Goal: Task Accomplishment & Management: Manage account settings

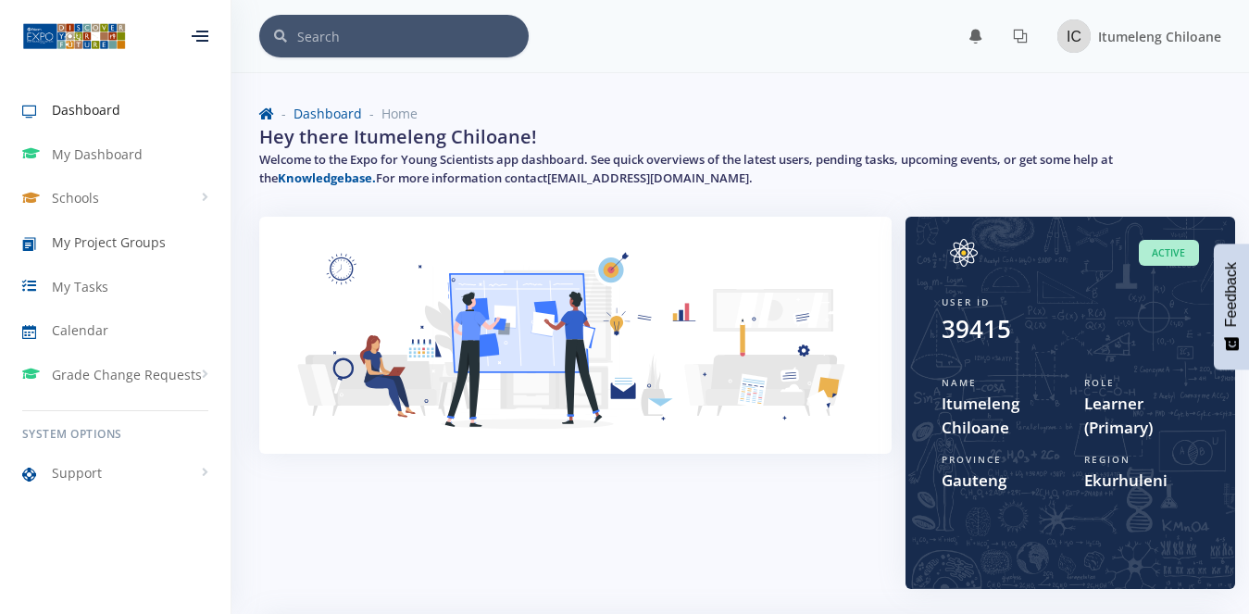
click at [96, 245] on span "My Project Groups" at bounding box center [109, 241] width 114 height 19
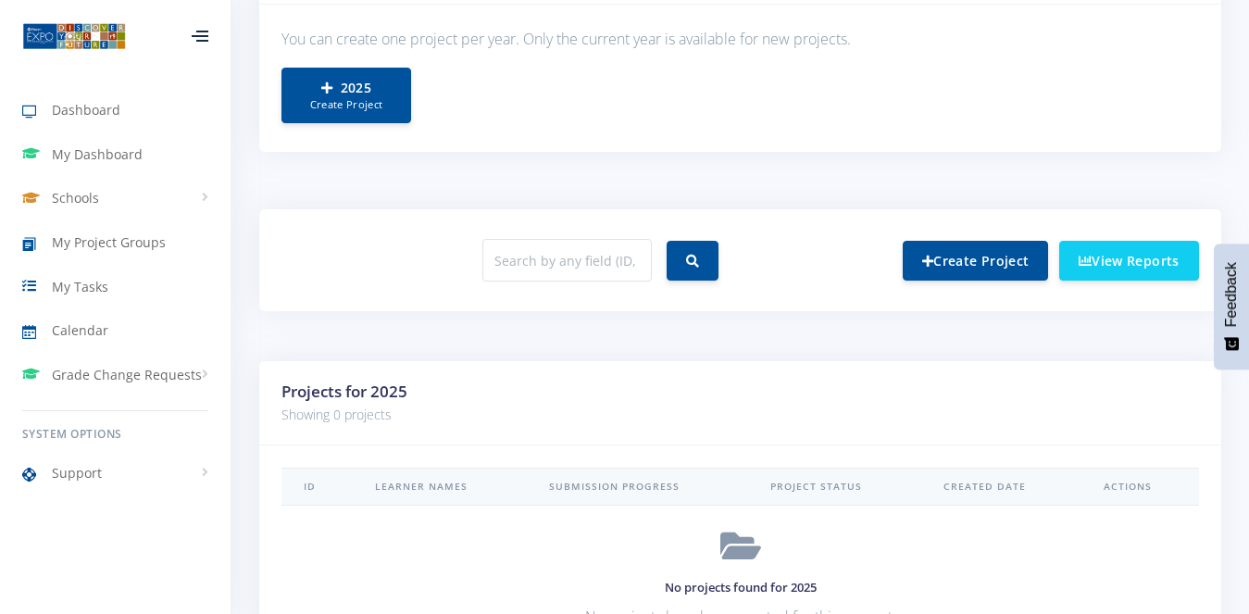
scroll to position [555, 0]
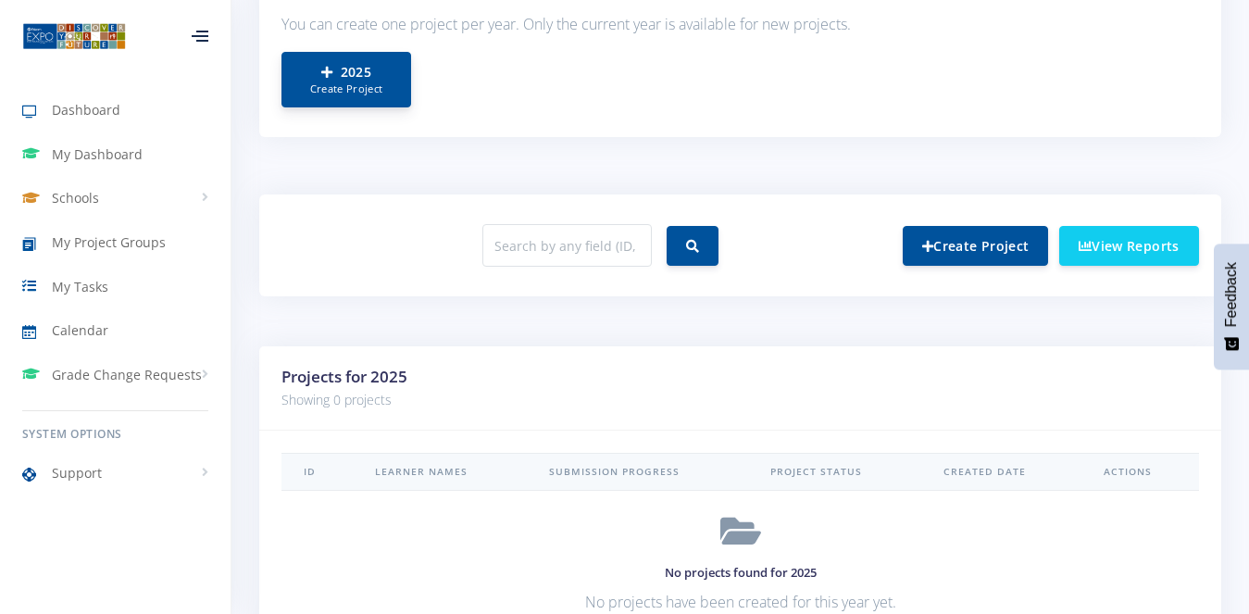
click at [363, 93] on small "Create Project" at bounding box center [346, 89] width 91 height 16
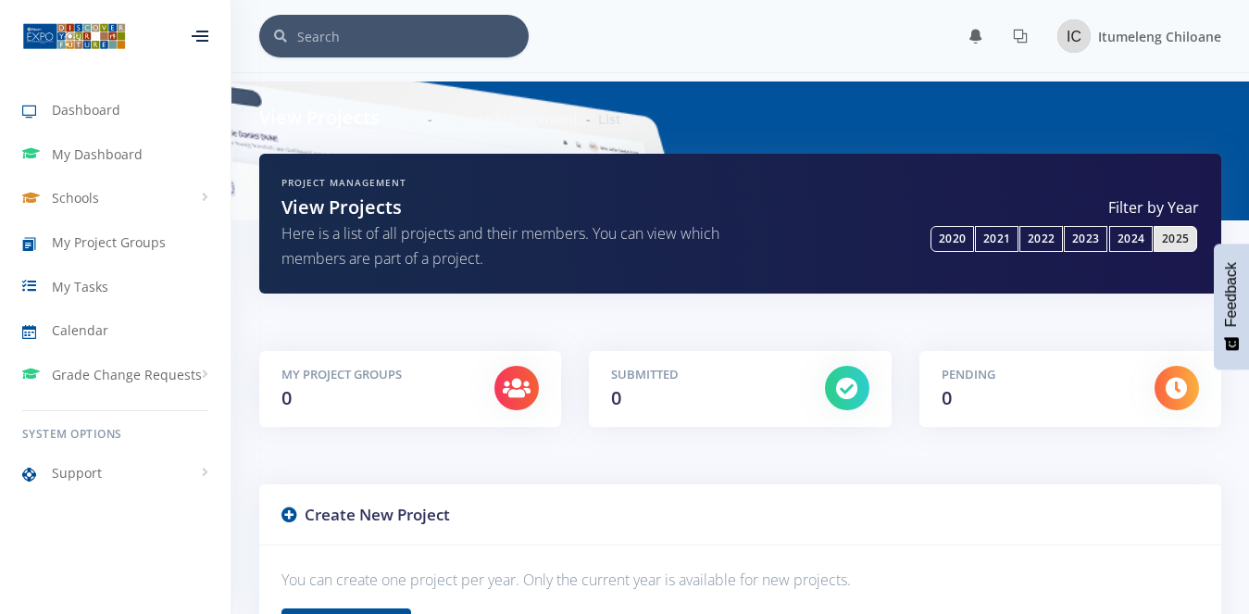
scroll to position [16, 16]
click at [66, 118] on span "Dashboard" at bounding box center [86, 109] width 68 height 19
click at [84, 38] on img at bounding box center [74, 36] width 104 height 30
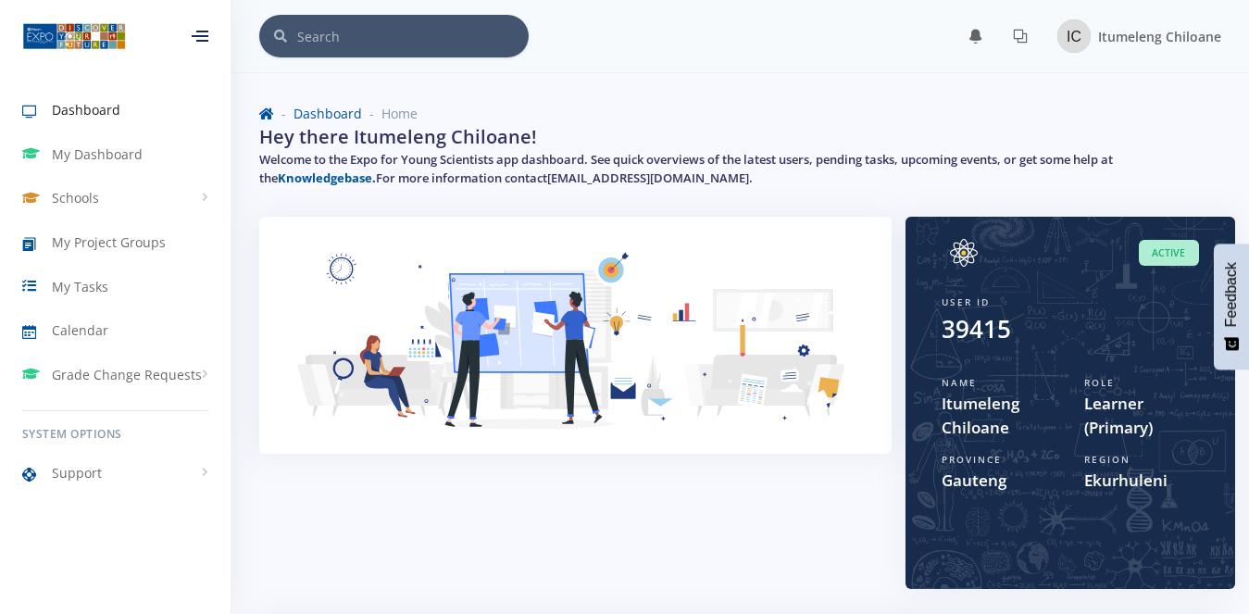
scroll to position [16, 16]
click at [89, 246] on span "My Project Groups" at bounding box center [109, 241] width 114 height 19
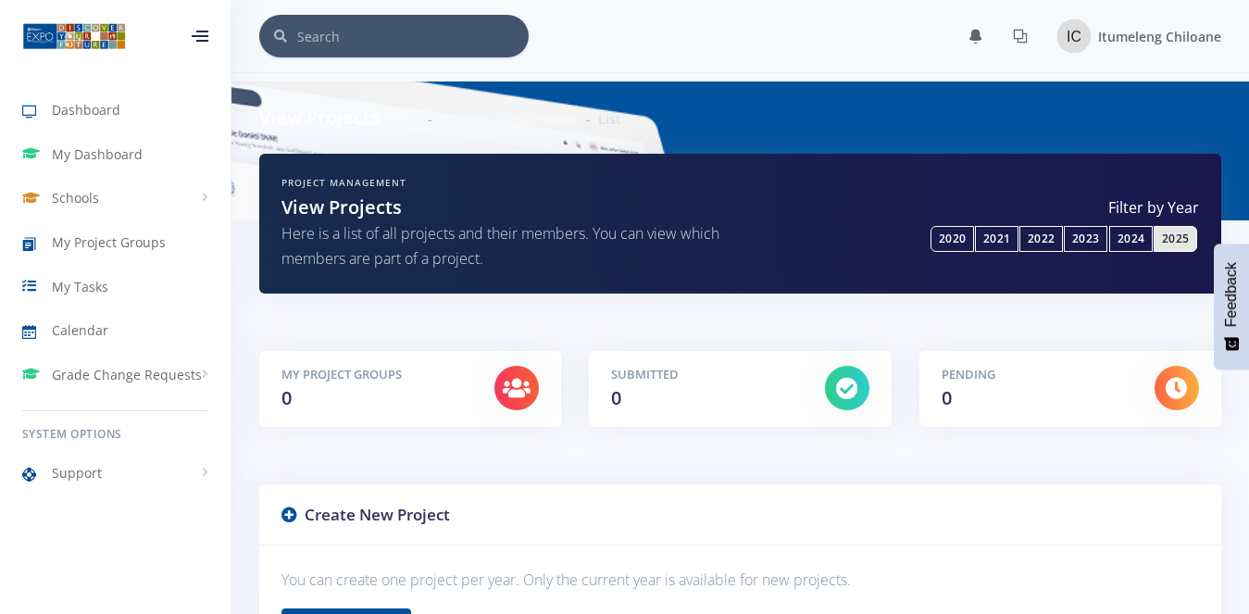
scroll to position [16, 16]
click at [106, 251] on span "My Project Groups" at bounding box center [109, 241] width 114 height 19
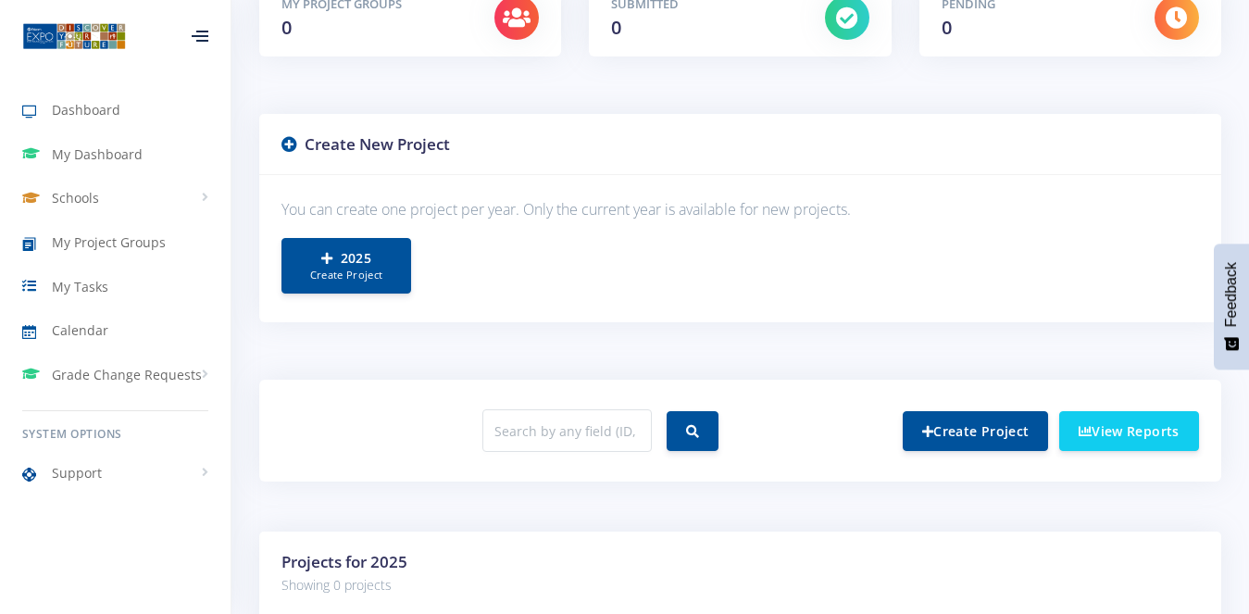
scroll to position [16, 16]
click at [346, 265] on link "2025 Create Project" at bounding box center [346, 265] width 130 height 56
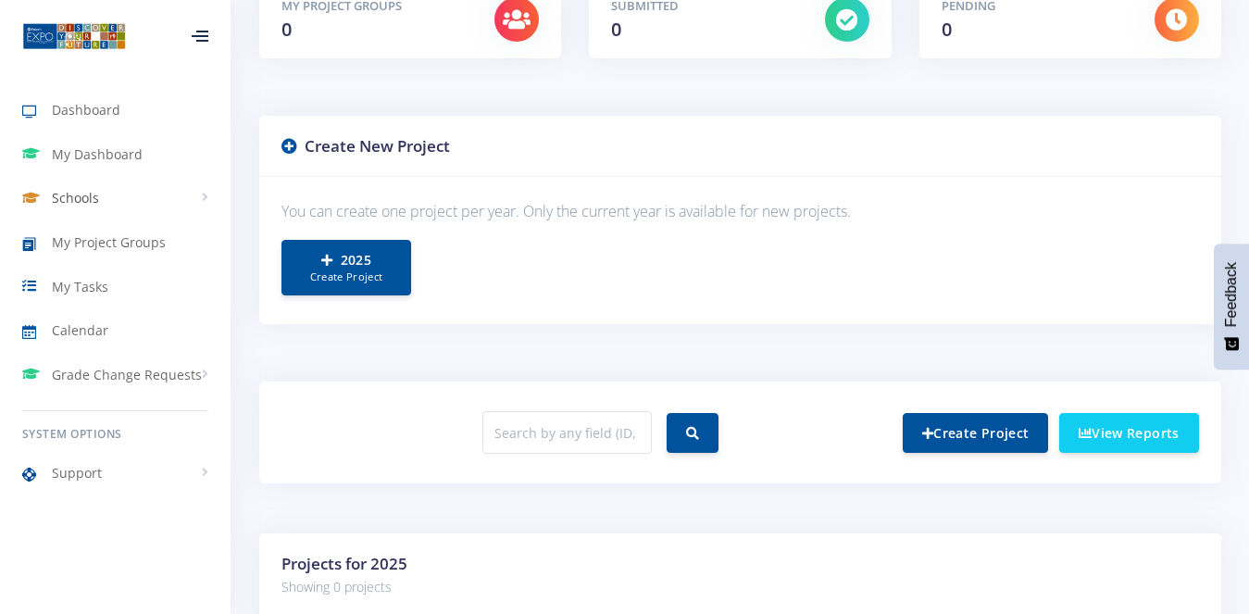
scroll to position [16, 16]
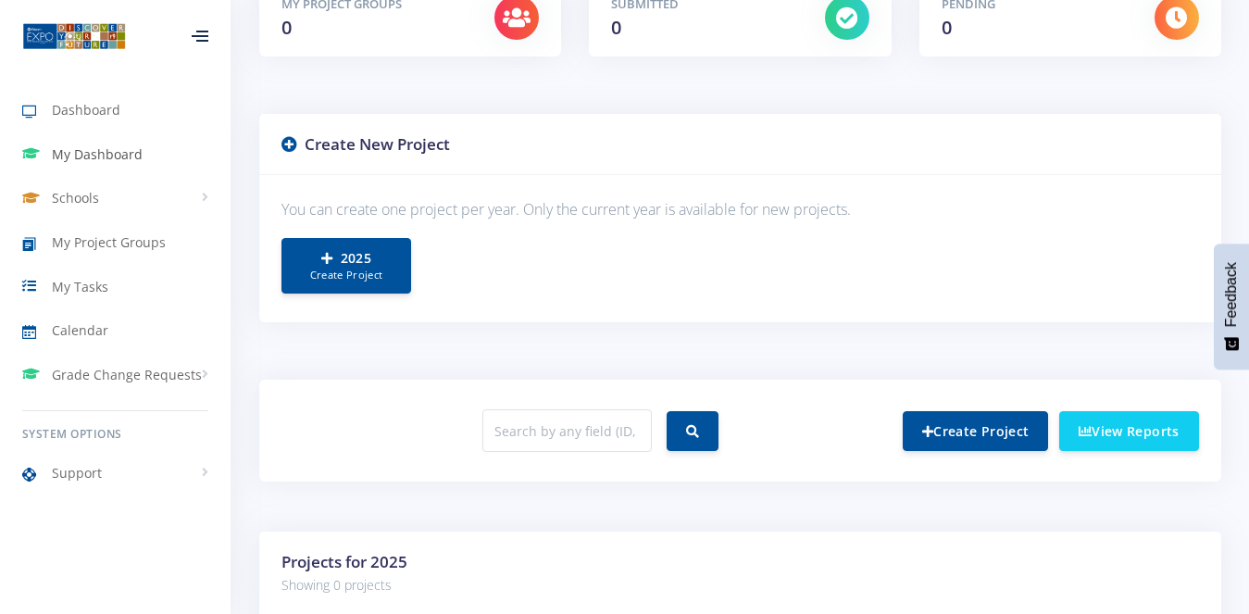
click at [127, 151] on span "My Dashboard" at bounding box center [97, 153] width 91 height 19
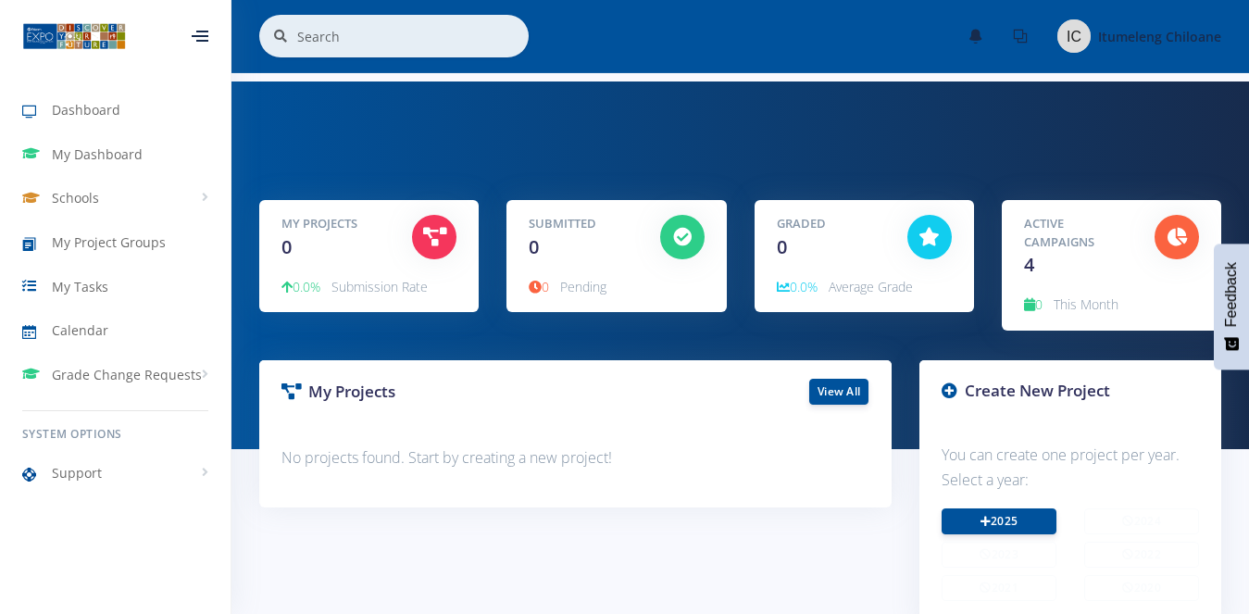
scroll to position [16, 16]
click at [313, 221] on h5 "My Projects" at bounding box center [332, 224] width 103 height 19
click at [1016, 253] on div "Active Campaigns 4" at bounding box center [1075, 247] width 131 height 64
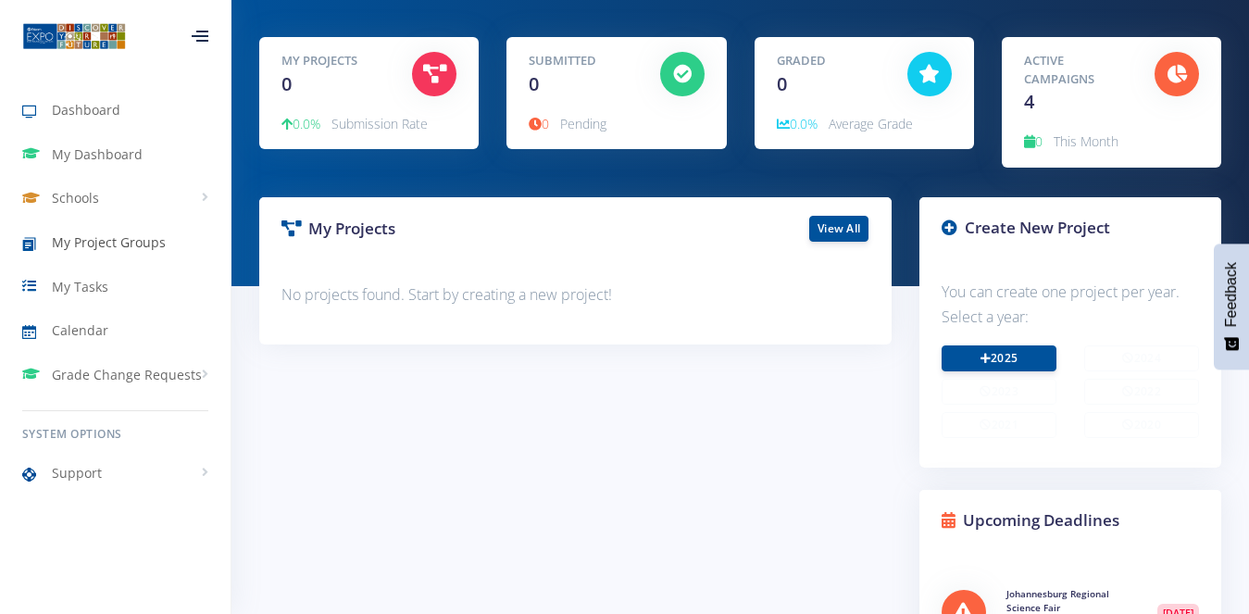
scroll to position [110, 0]
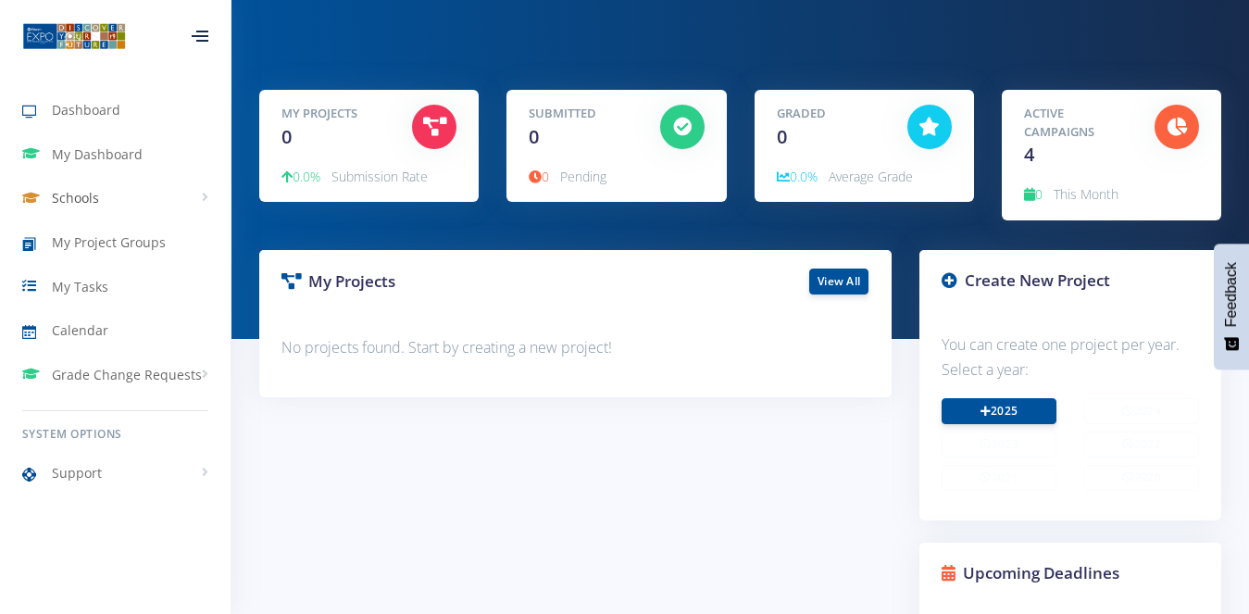
click at [80, 193] on span "Schools" at bounding box center [75, 197] width 47 height 19
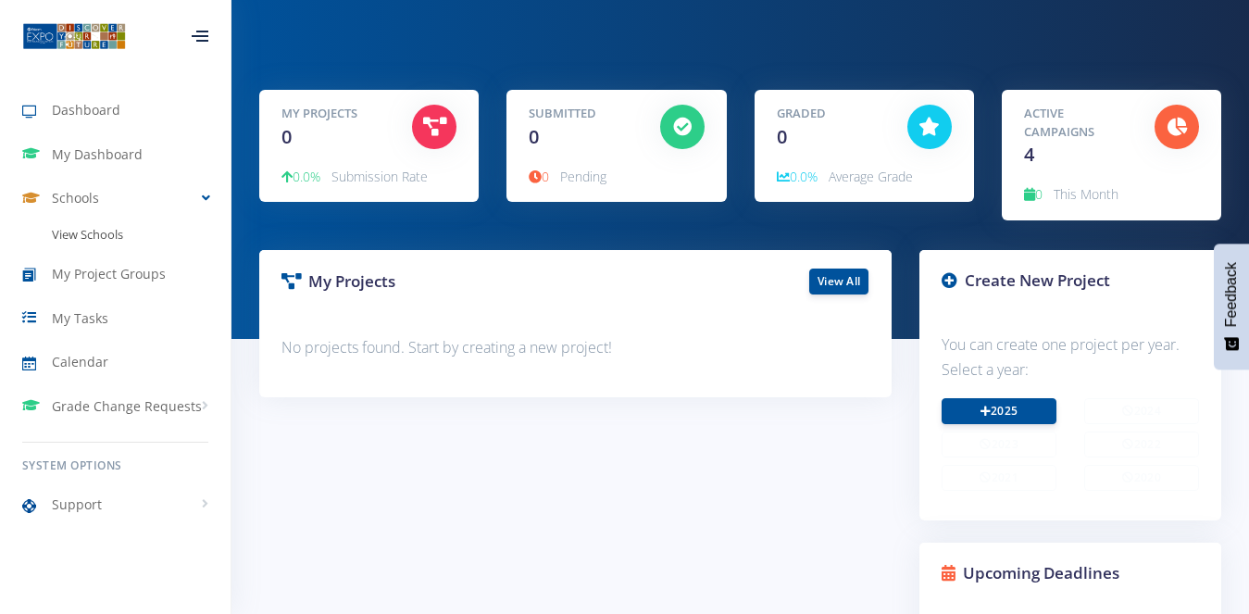
click at [80, 231] on link "View Schools" at bounding box center [115, 234] width 230 height 31
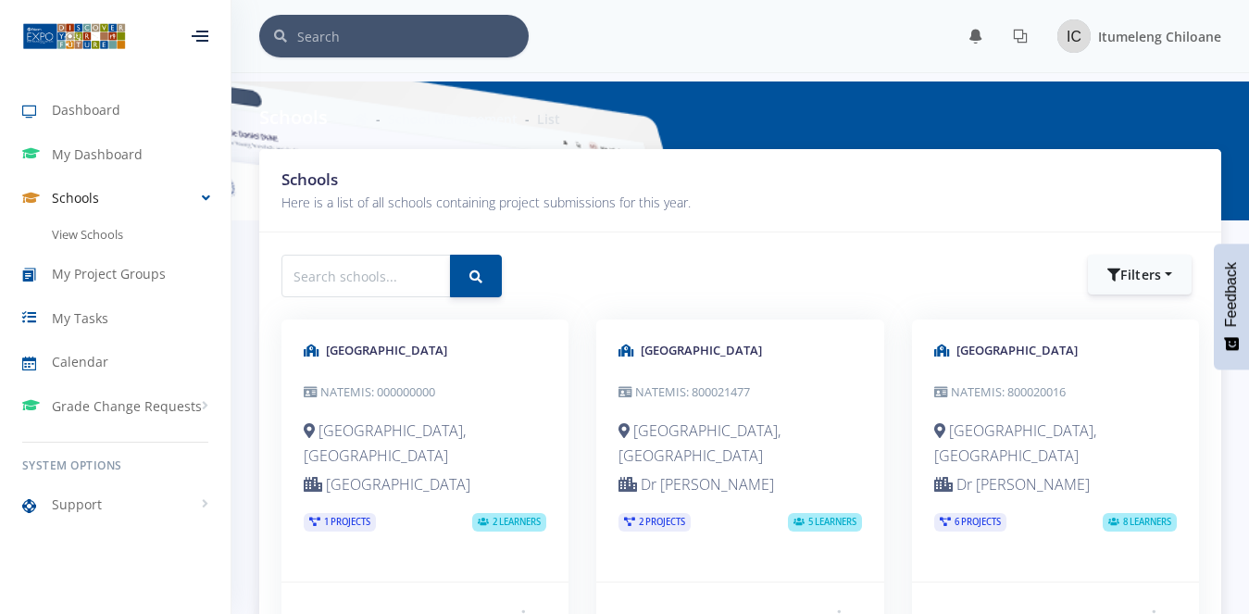
scroll to position [16, 16]
type input "unity"
click at [450, 255] on button "submit" at bounding box center [476, 276] width 52 height 43
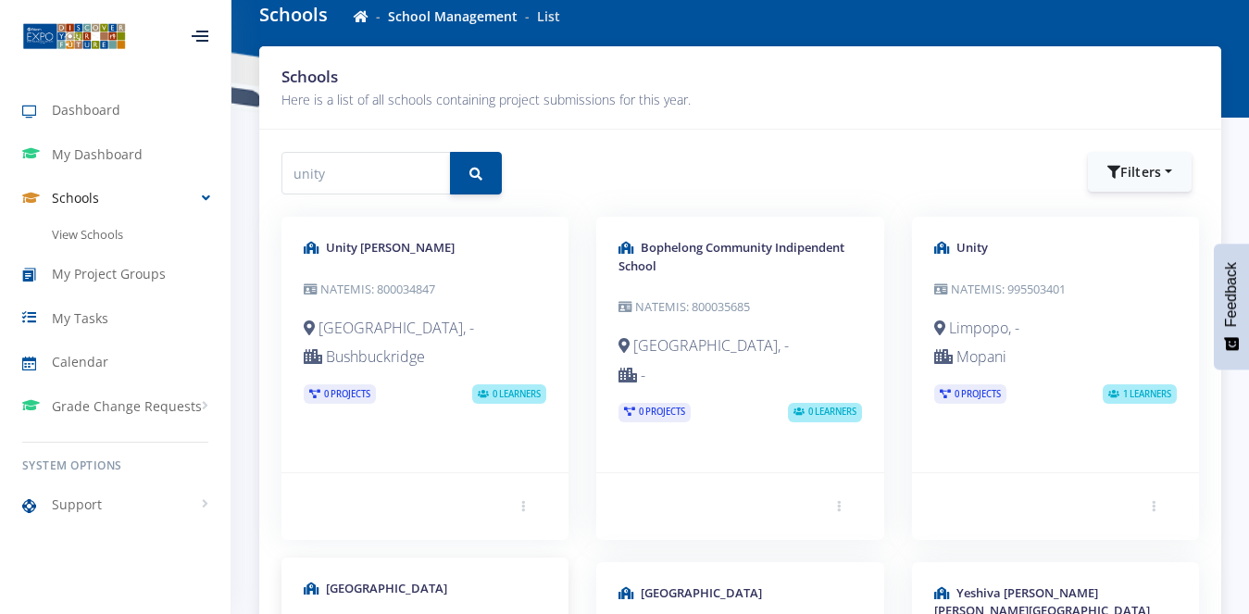
scroll to position [86, 0]
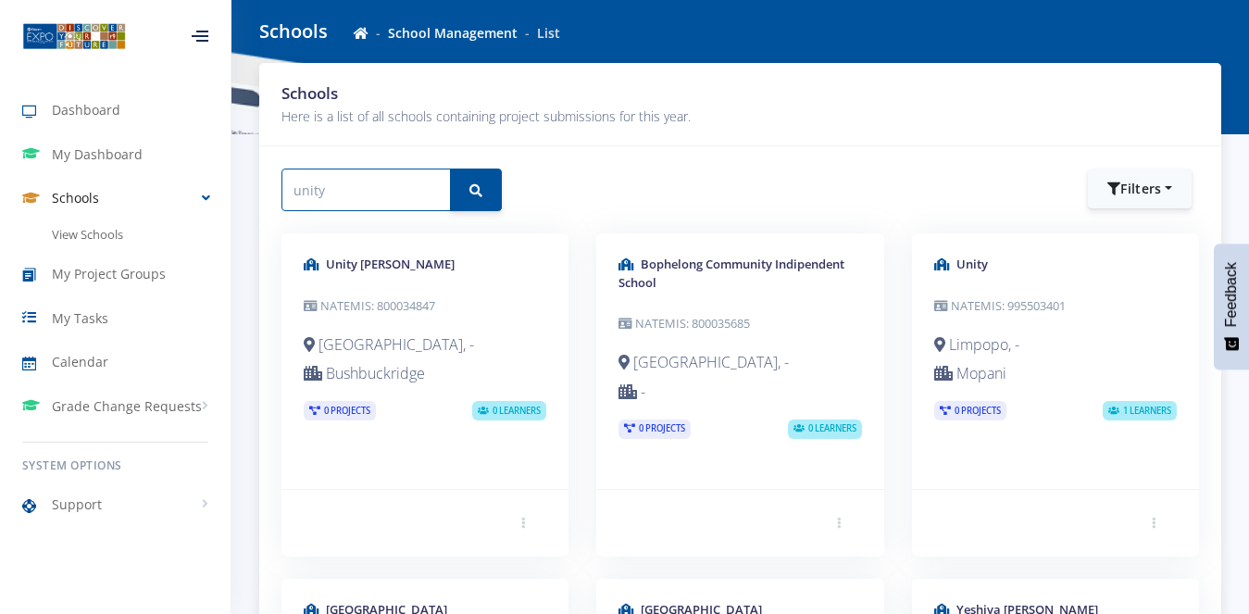
click at [377, 202] on input "unity" at bounding box center [365, 189] width 169 height 43
type input "parklands"
click at [450, 168] on button "submit" at bounding box center [476, 189] width 52 height 43
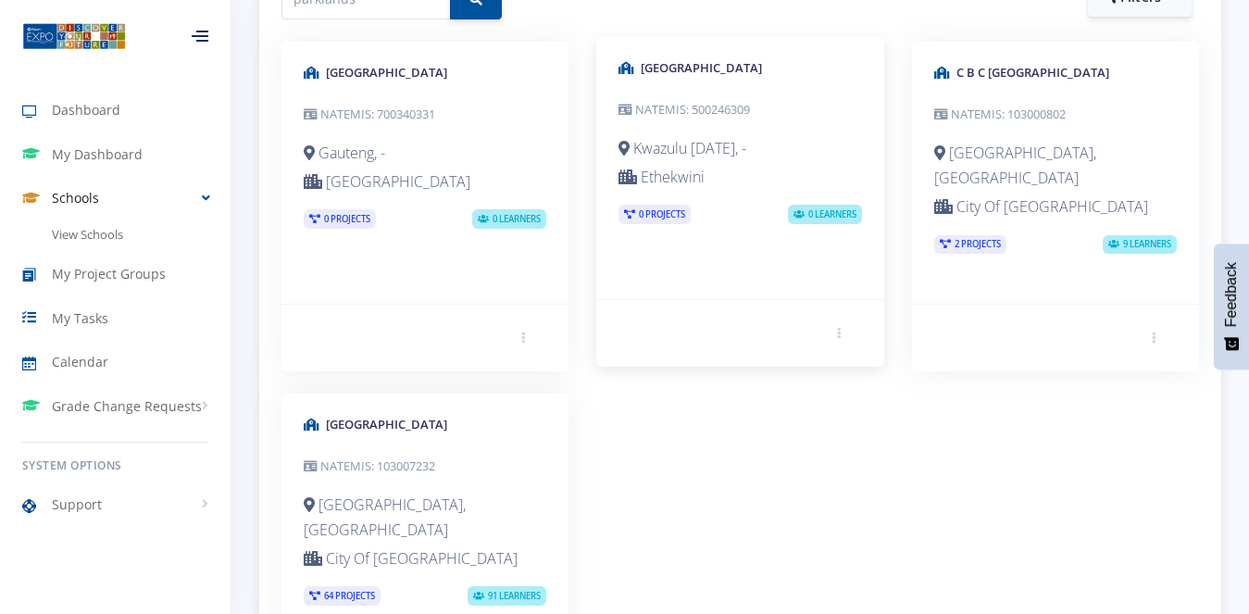
scroll to position [370, 0]
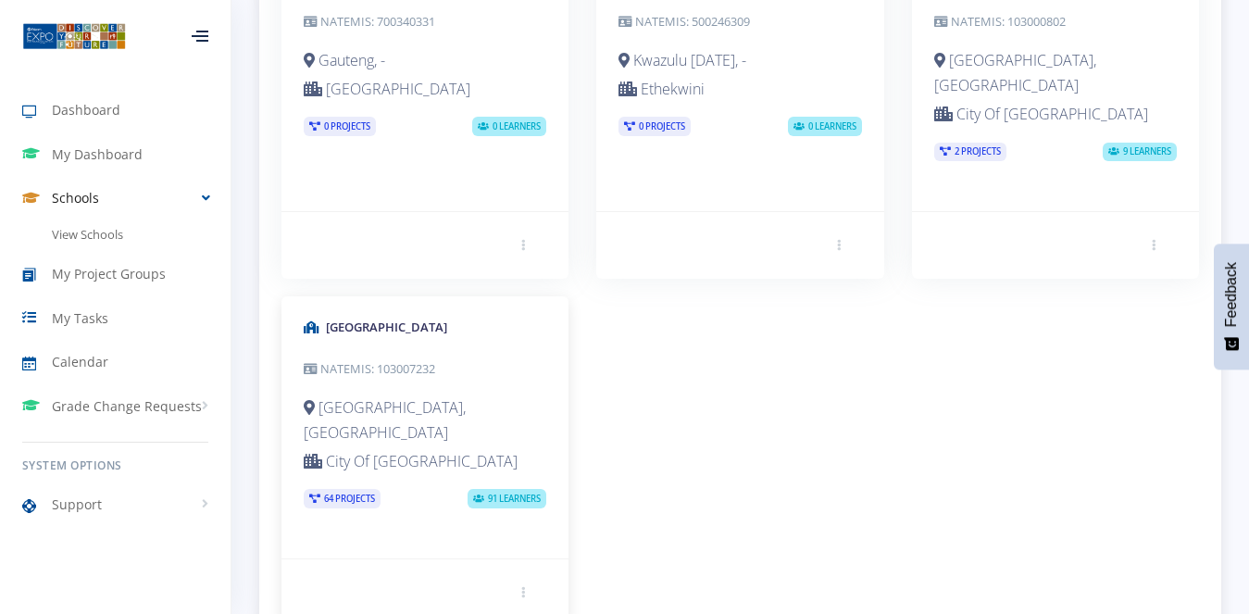
click at [358, 489] on span "64 Projects" at bounding box center [342, 498] width 77 height 19
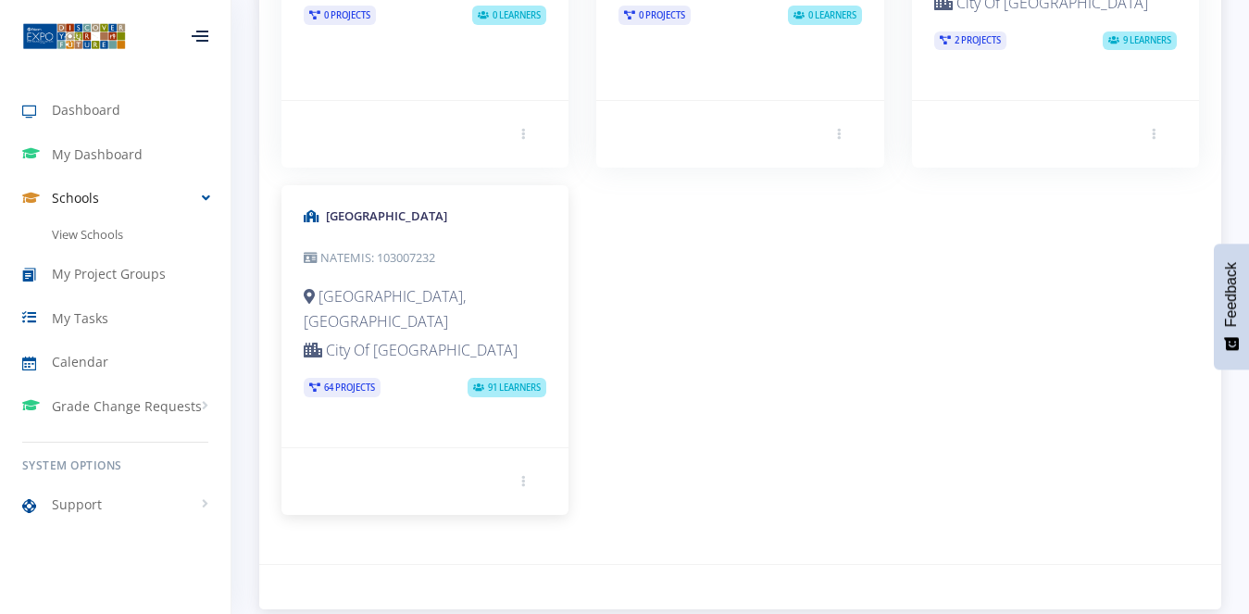
scroll to position [484, 0]
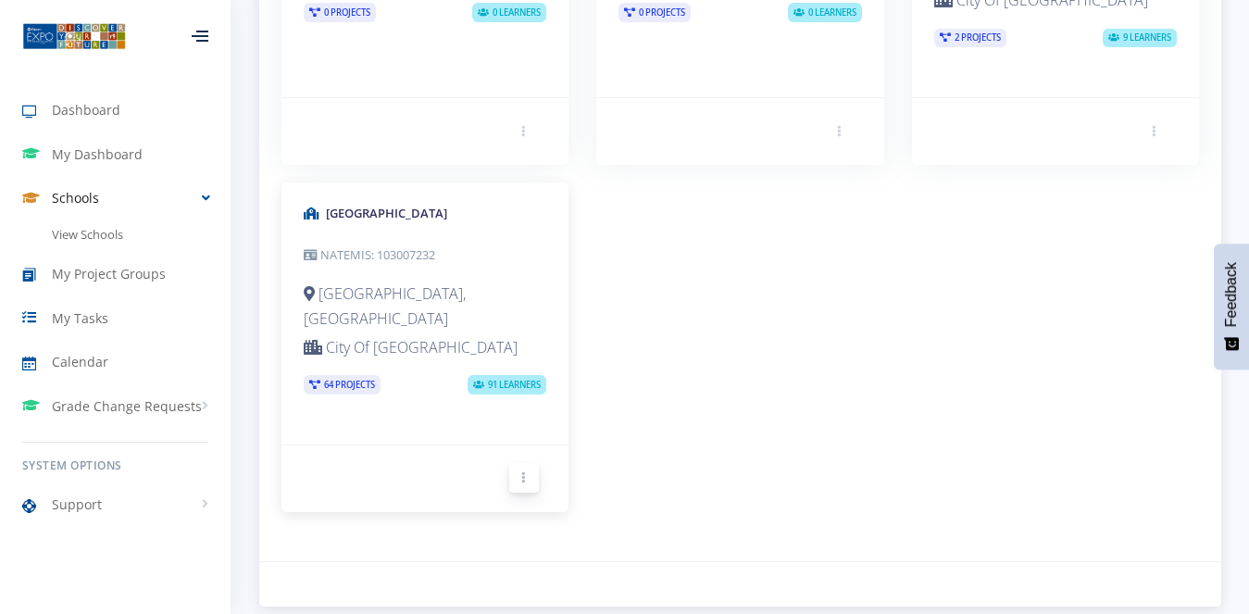
click at [527, 463] on link at bounding box center [524, 478] width 30 height 30
click at [371, 215] on h5 "Parklands College" at bounding box center [425, 214] width 243 height 19
click at [486, 375] on span "91 Learners" at bounding box center [506, 384] width 79 height 19
click at [359, 347] on div "Western Cape, Cape Town City Of Cape Town 64 Projects 91 Learners" at bounding box center [425, 337] width 243 height 113
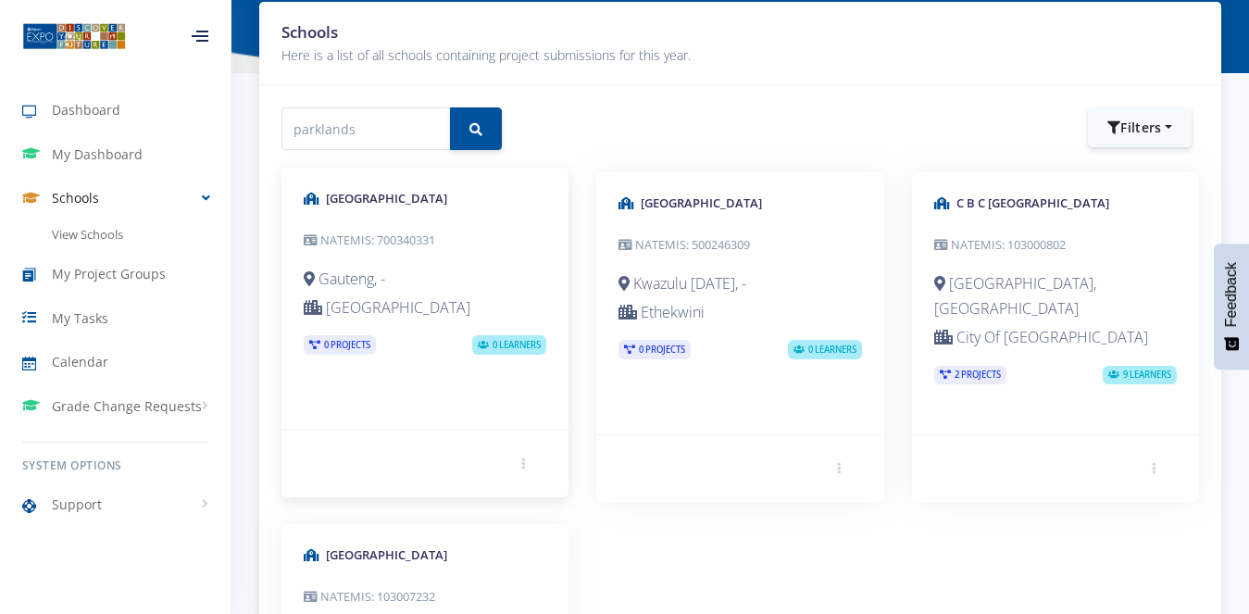
scroll to position [21, 0]
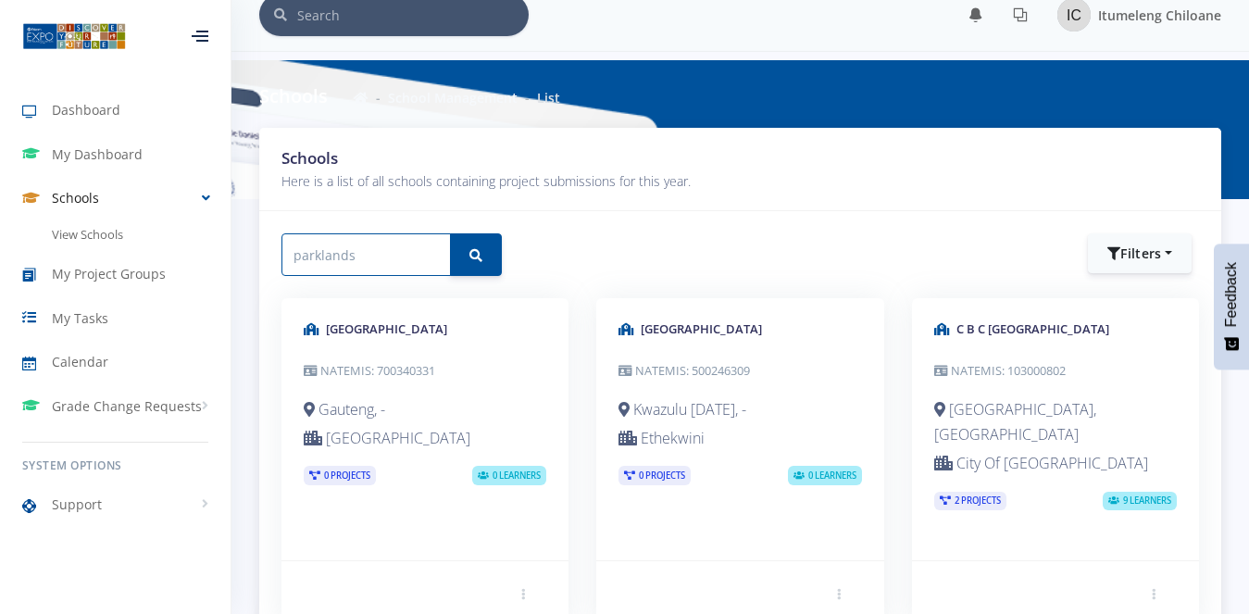
click at [396, 256] on input "parklands" at bounding box center [365, 254] width 169 height 43
type input "hulwazi"
click at [491, 256] on button "submit" at bounding box center [476, 254] width 52 height 43
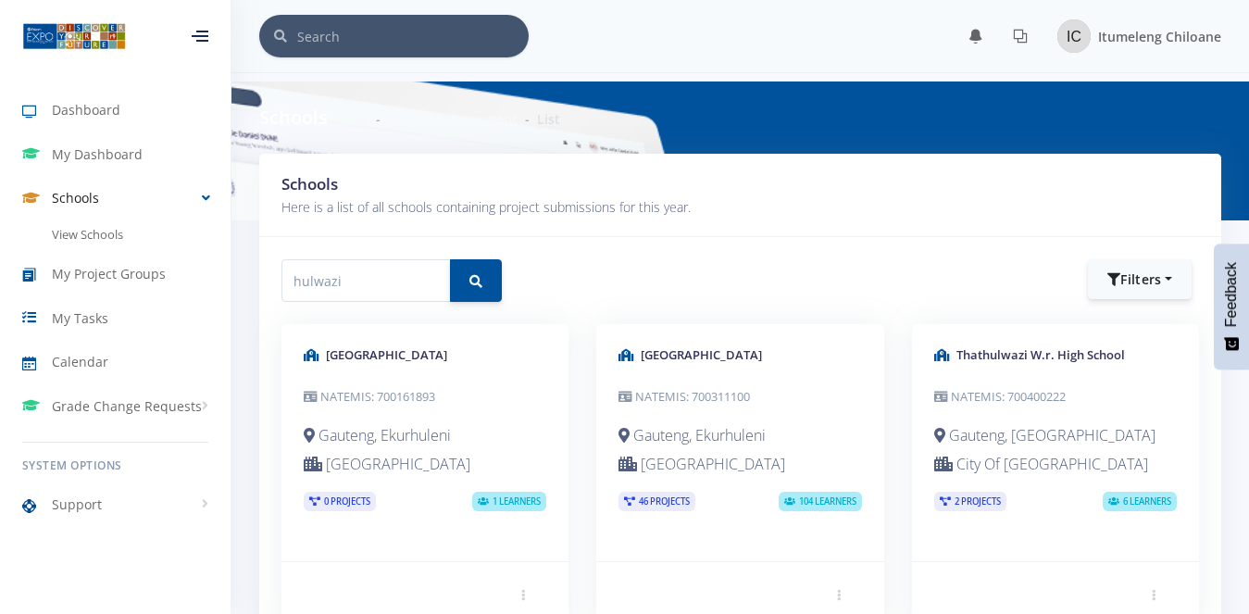
scroll to position [16, 16]
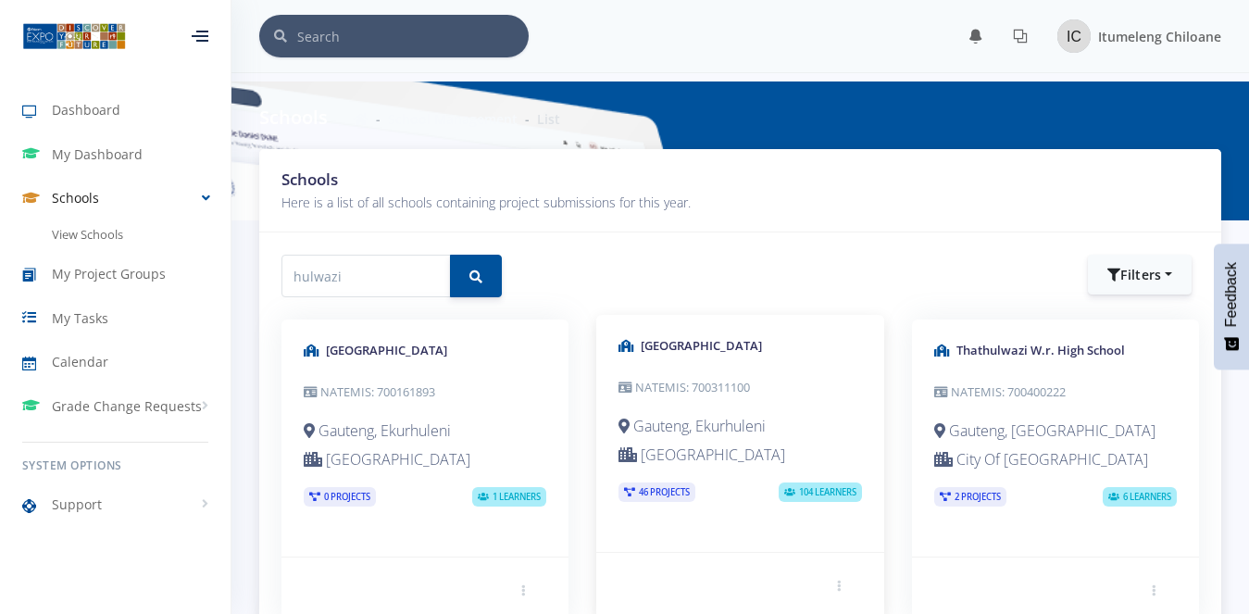
click at [697, 355] on div "Hulwazi Secondary School NATEMIS: 700311100 Gauteng, Ekurhuleni Ekurhuleni Metr…" at bounding box center [739, 433] width 287 height 237
click at [696, 389] on small "NATEMIS: 700311100" at bounding box center [683, 387] width 131 height 17
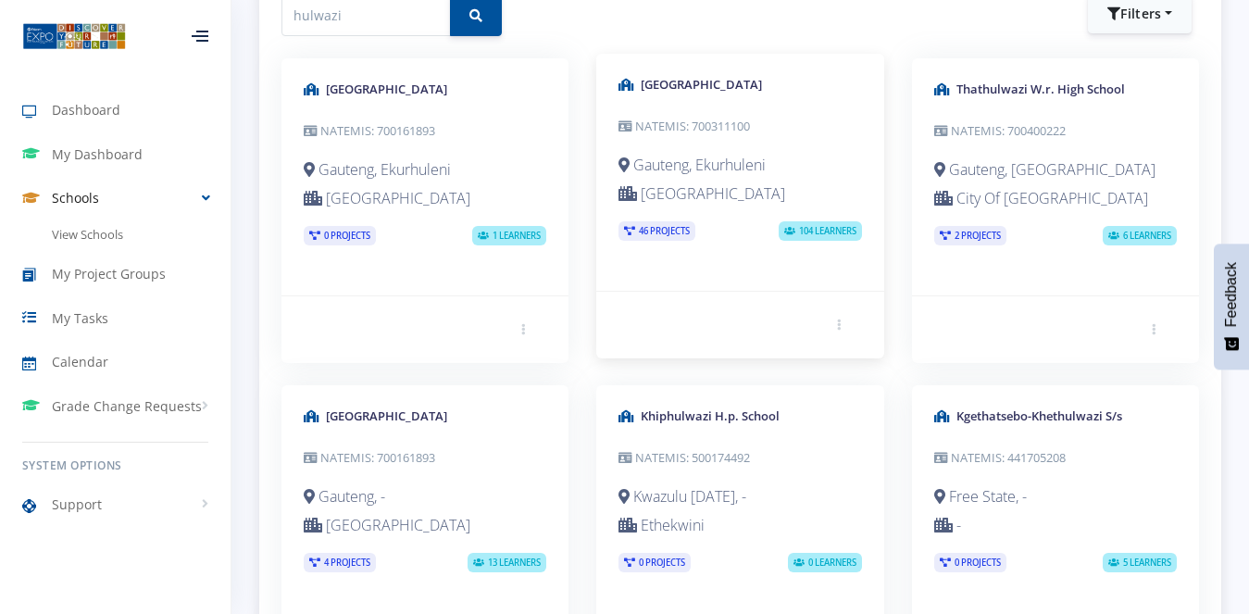
scroll to position [231, 0]
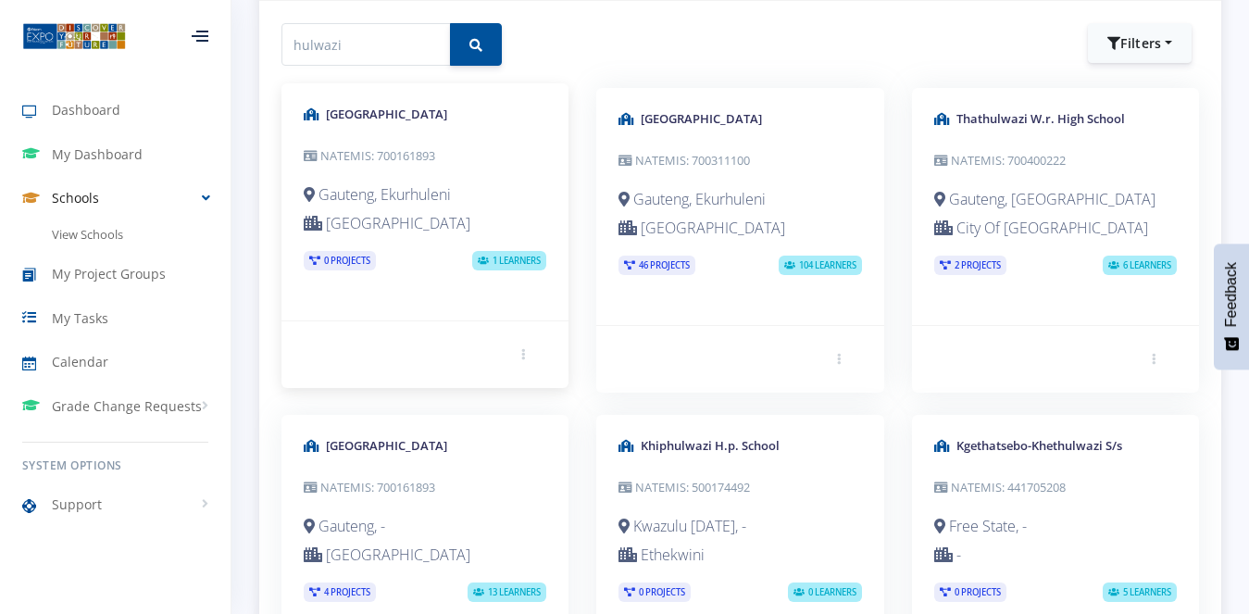
click at [399, 226] on p "Ekurhuleni Metropolitan Municipality" at bounding box center [425, 223] width 243 height 25
click at [482, 270] on span "1 Learners" at bounding box center [509, 260] width 74 height 19
click at [519, 368] on link at bounding box center [524, 354] width 30 height 30
click at [470, 385] on div at bounding box center [450, 377] width 178 height 15
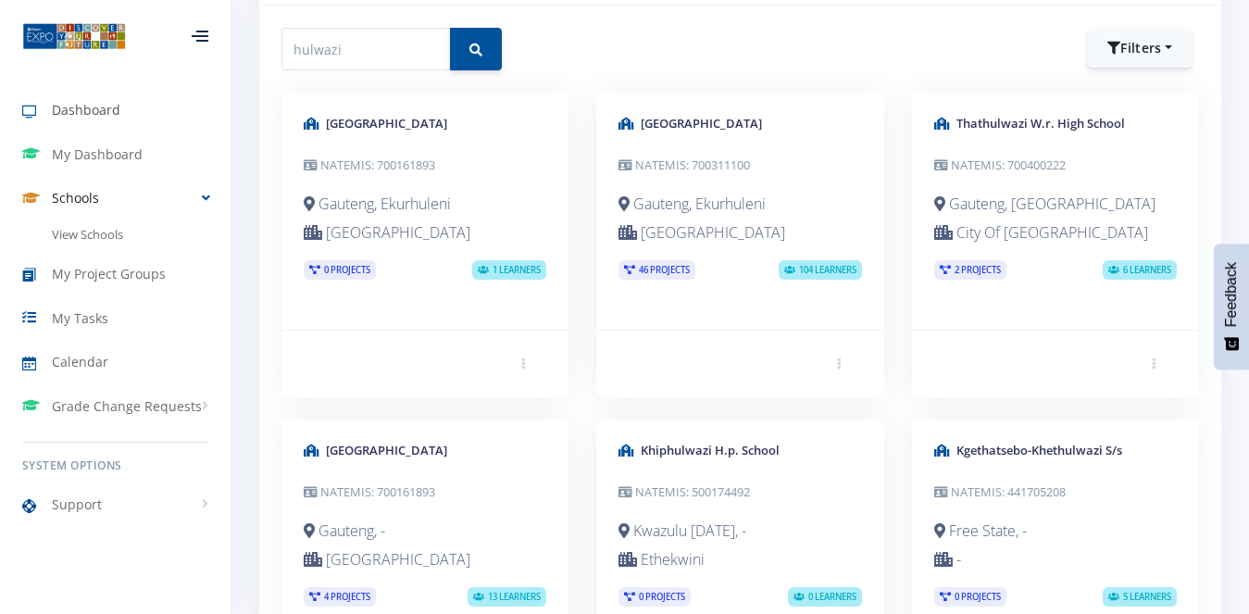
click at [85, 106] on span "Dashboard" at bounding box center [86, 109] width 68 height 19
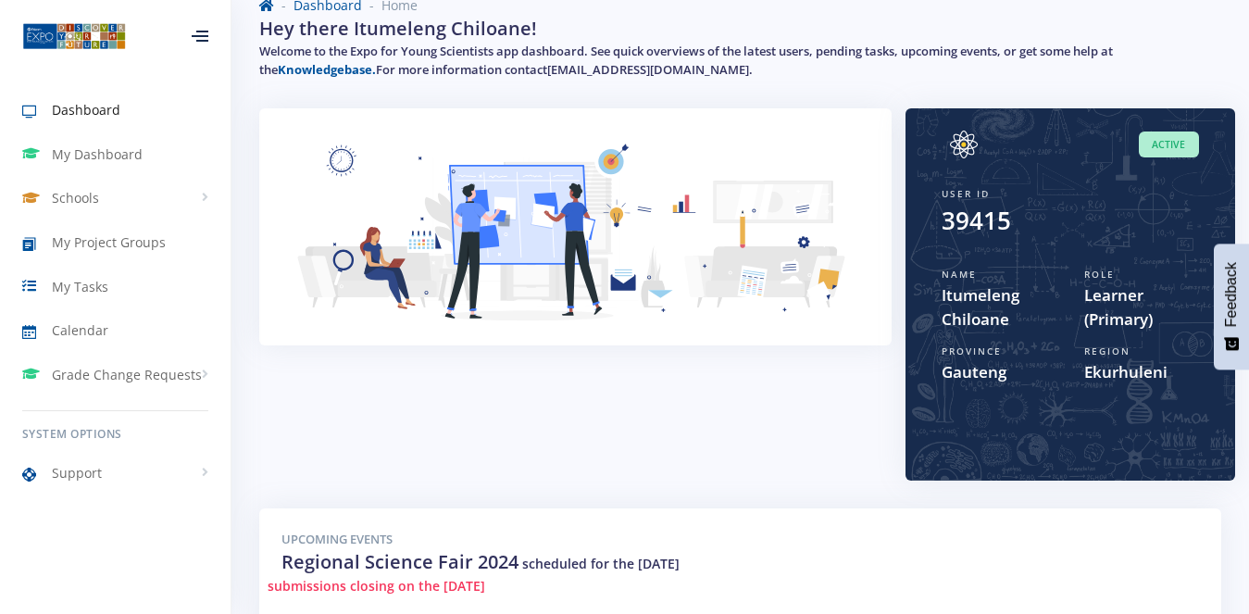
scroll to position [91, 0]
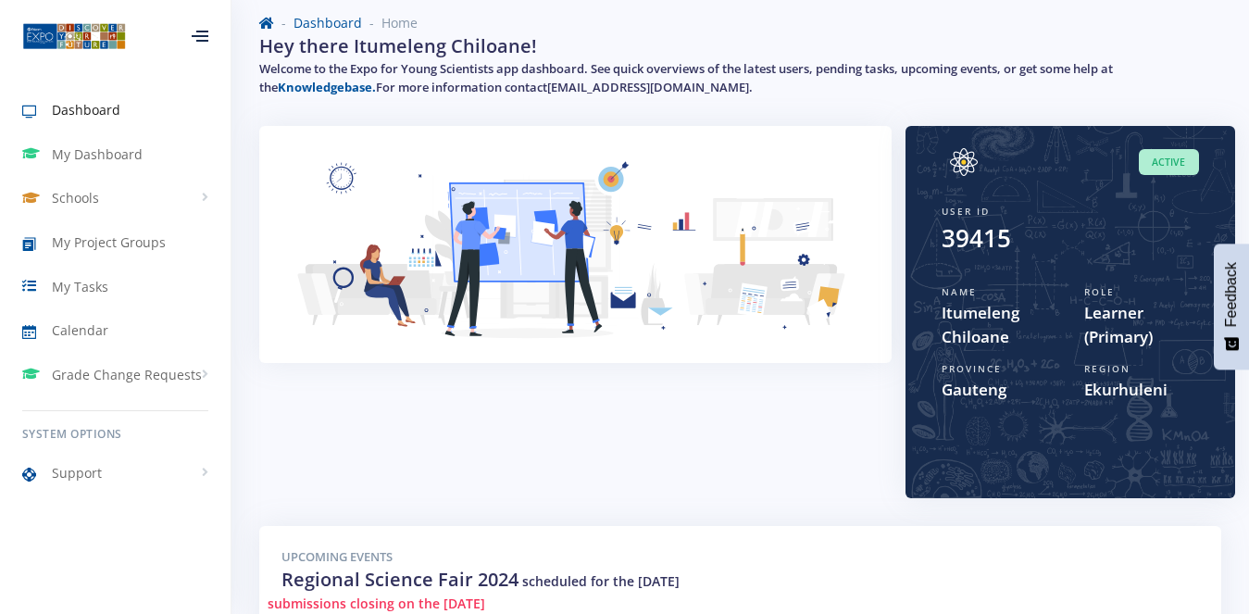
click at [1180, 164] on span "Active" at bounding box center [1169, 162] width 60 height 27
click at [195, 32] on div at bounding box center [200, 36] width 17 height 11
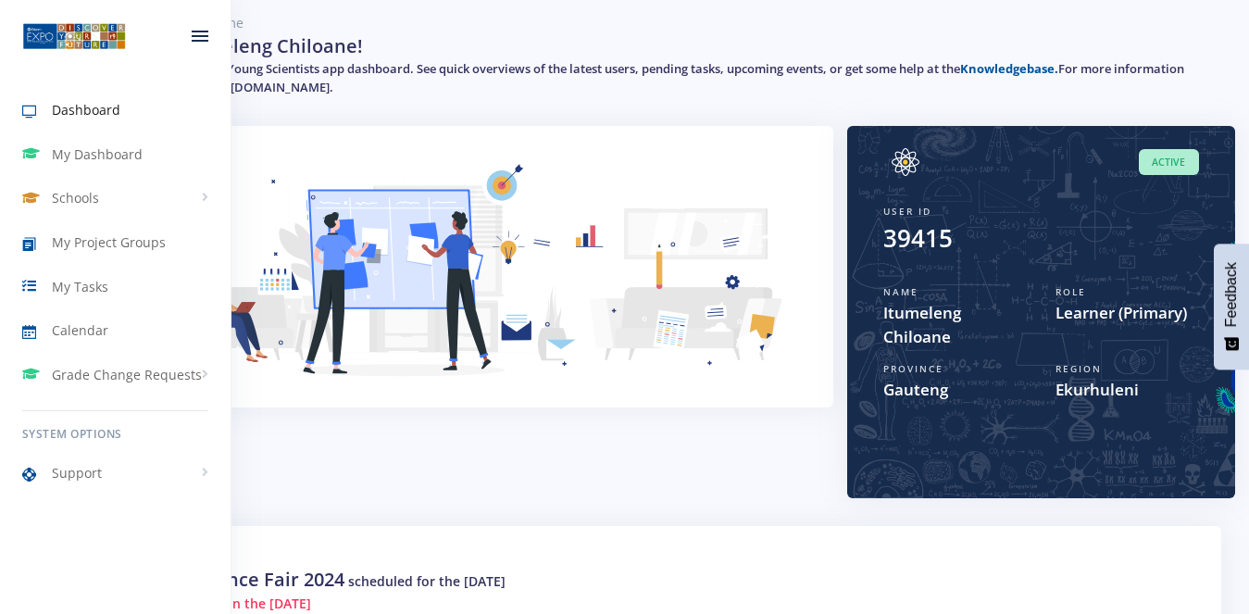
click at [196, 32] on div at bounding box center [200, 36] width 17 height 11
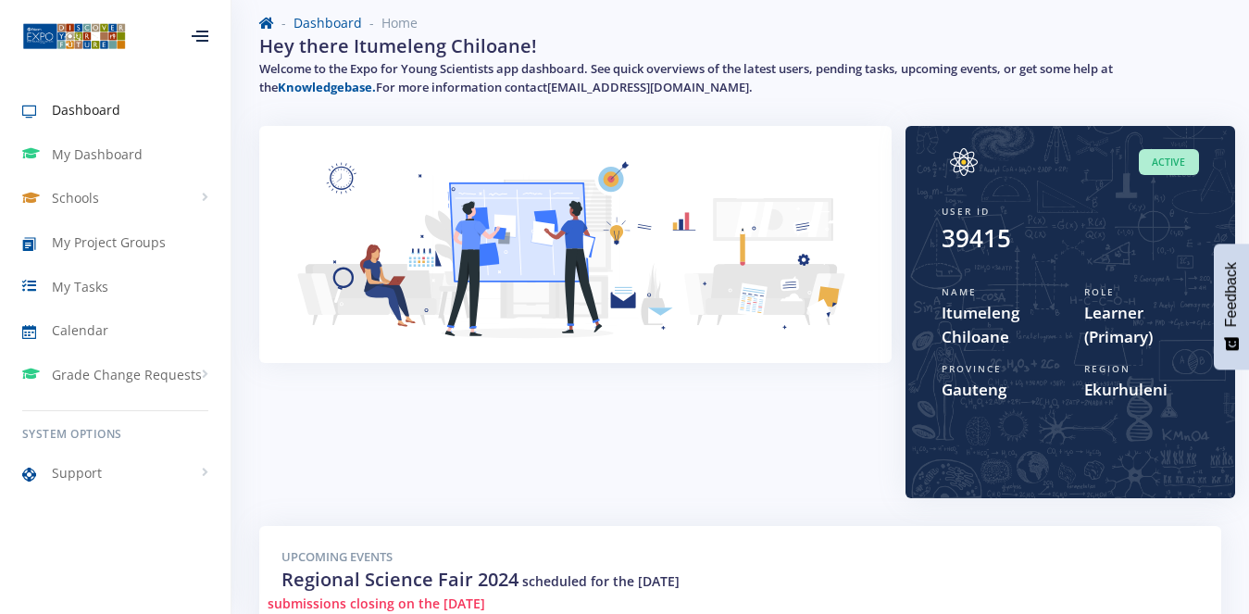
click at [196, 35] on div at bounding box center [200, 36] width 17 height 11
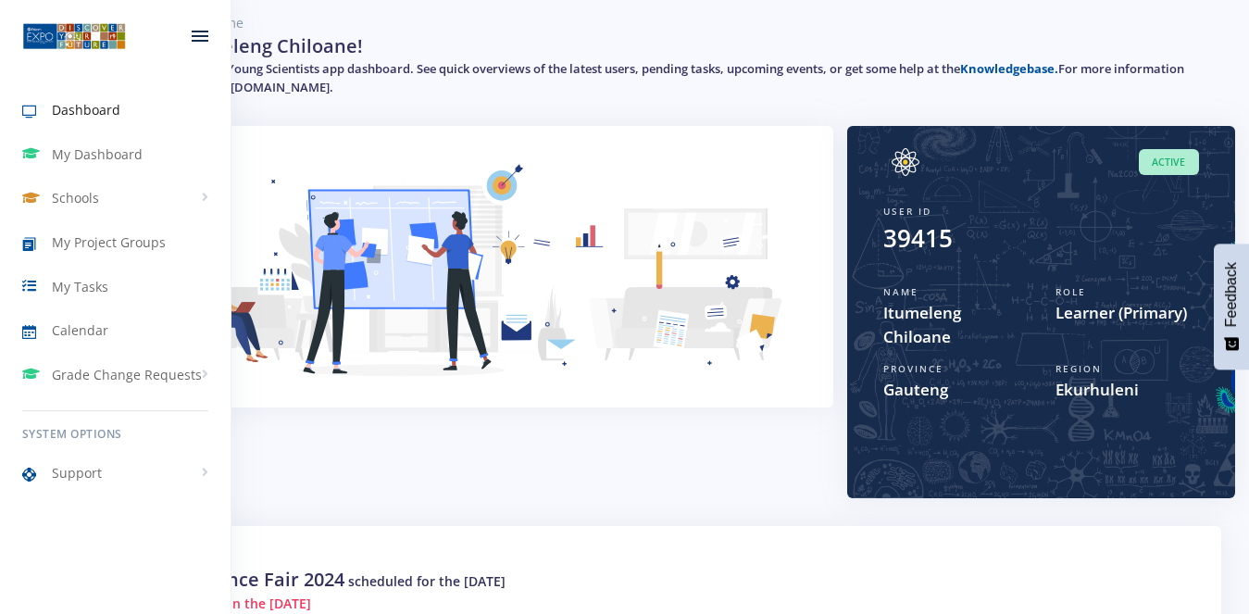
click at [195, 35] on div at bounding box center [200, 36] width 17 height 11
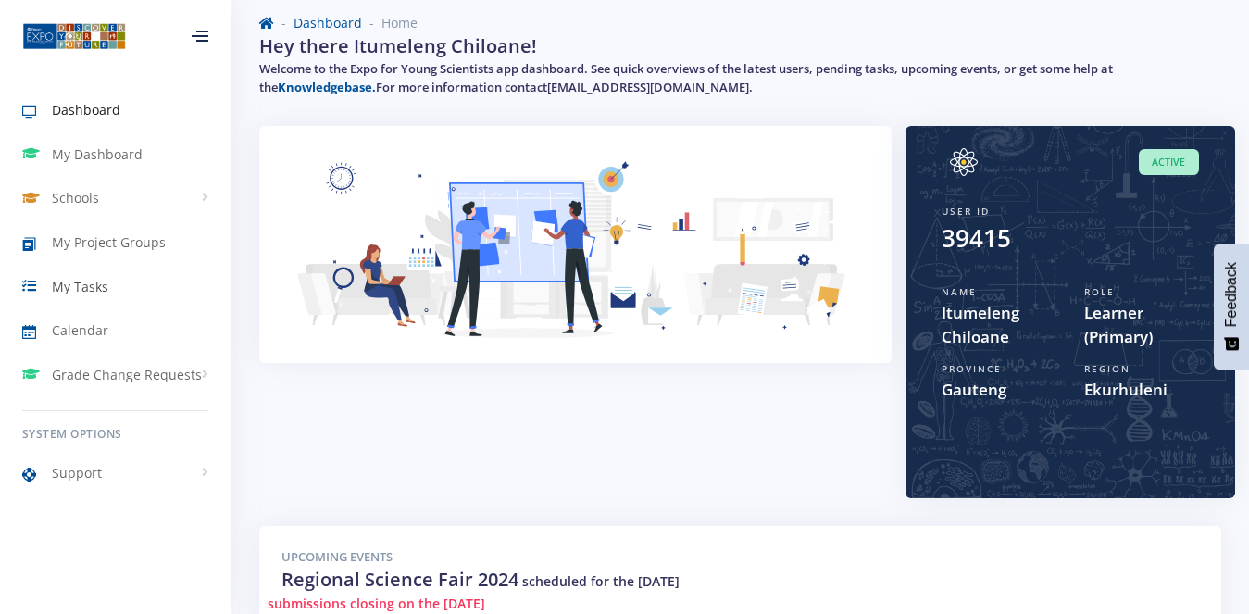
click at [84, 288] on span "My Tasks" at bounding box center [80, 286] width 56 height 19
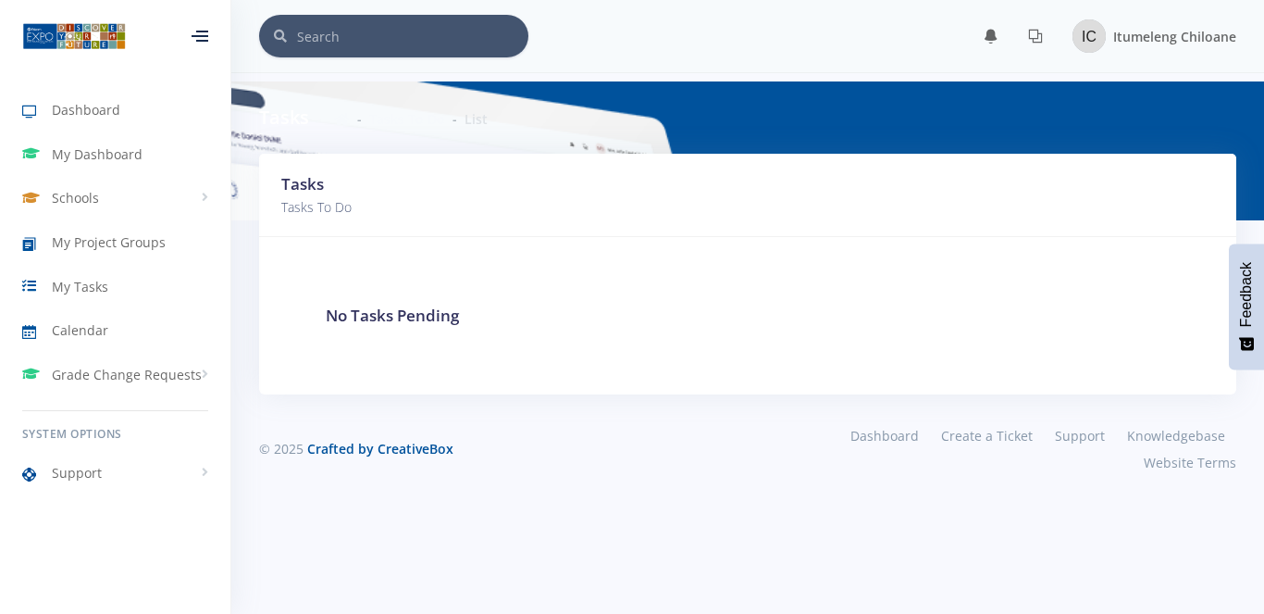
scroll to position [16, 16]
click at [65, 109] on span "Dashboard" at bounding box center [86, 109] width 68 height 19
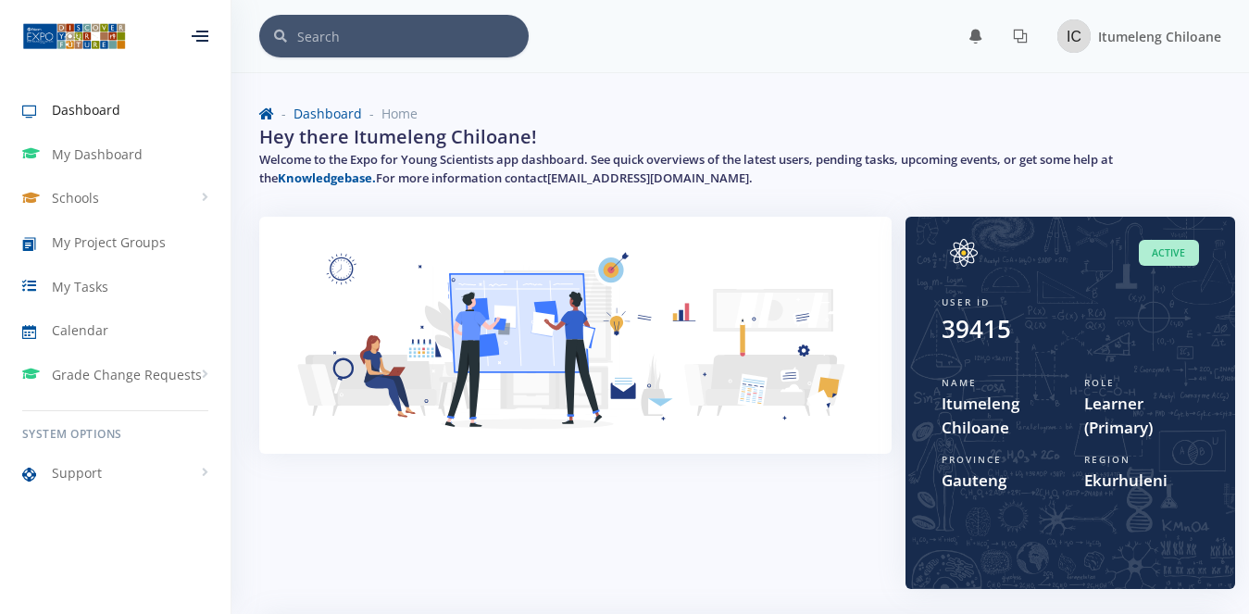
click at [1065, 411] on div "Name Itumeleng Chiloane" at bounding box center [998, 407] width 143 height 77
click at [1134, 404] on span "Learner (Primary)" at bounding box center [1141, 415] width 115 height 47
click at [201, 31] on div at bounding box center [200, 36] width 17 height 11
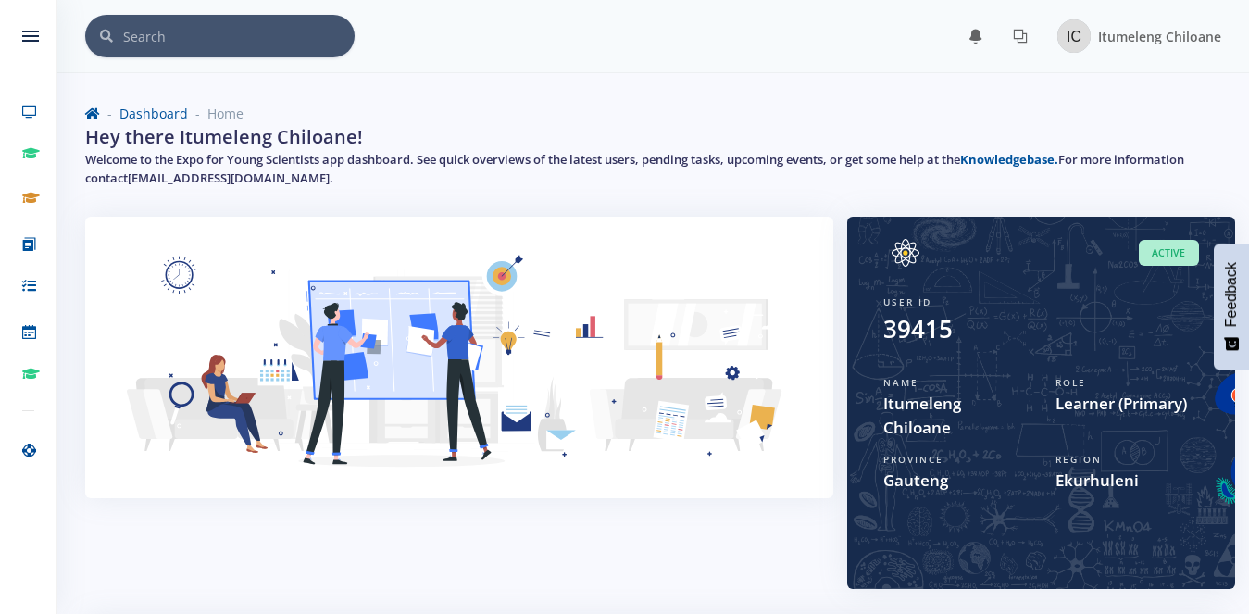
click at [1226, 399] on div "Active User ID 39415 Name Itumeleng Chiloane Role Learner (Primary) Province Ga…" at bounding box center [1041, 403] width 388 height 372
click at [1221, 496] on div "Active User ID 39415 Name Itumeleng Chiloane Role Learner (Primary) Province Ga…" at bounding box center [1041, 403] width 388 height 372
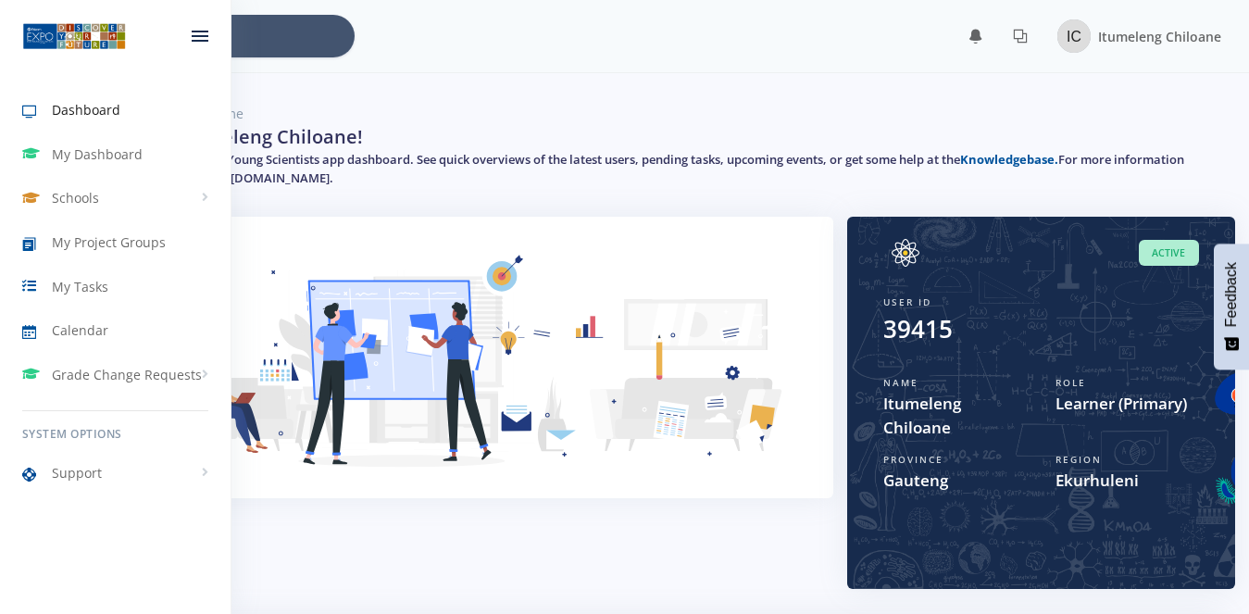
click at [185, 35] on div at bounding box center [199, 36] width 61 height 56
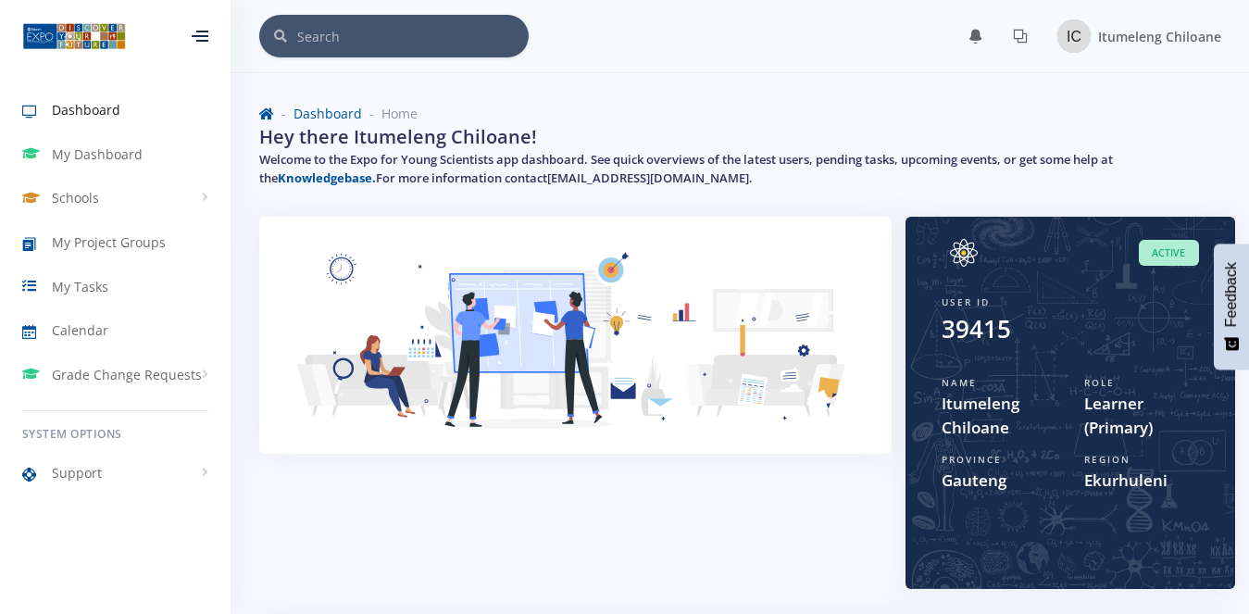
click at [399, 117] on li "Home" at bounding box center [390, 113] width 56 height 19
click at [321, 111] on link "Dashboard" at bounding box center [327, 114] width 68 height 18
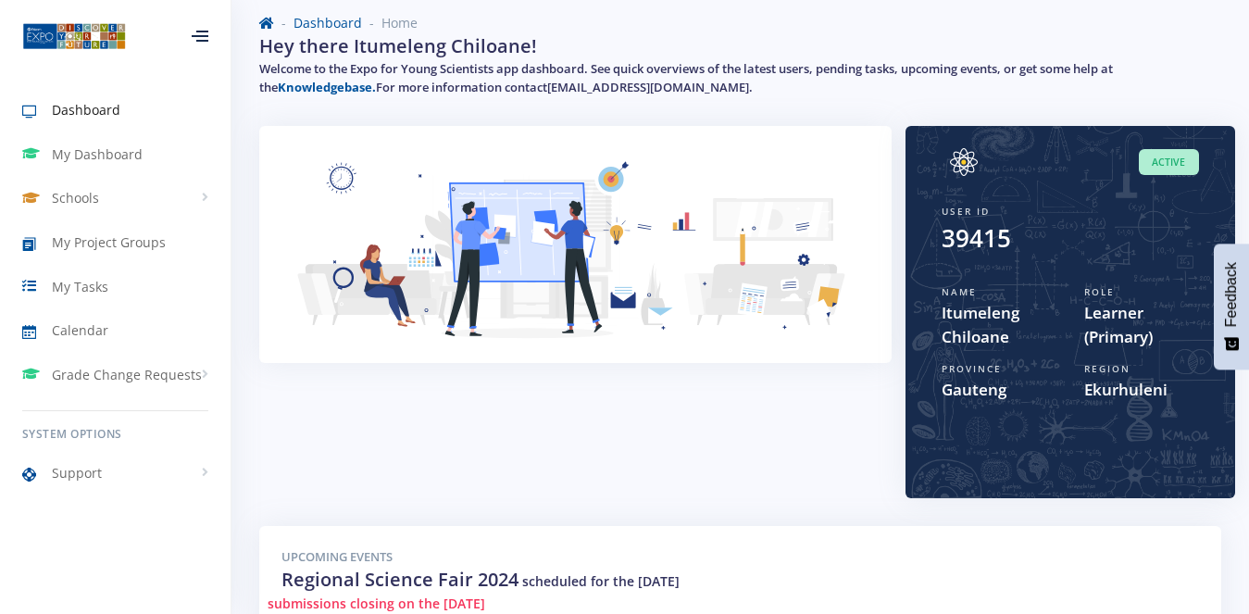
scroll to position [554, 0]
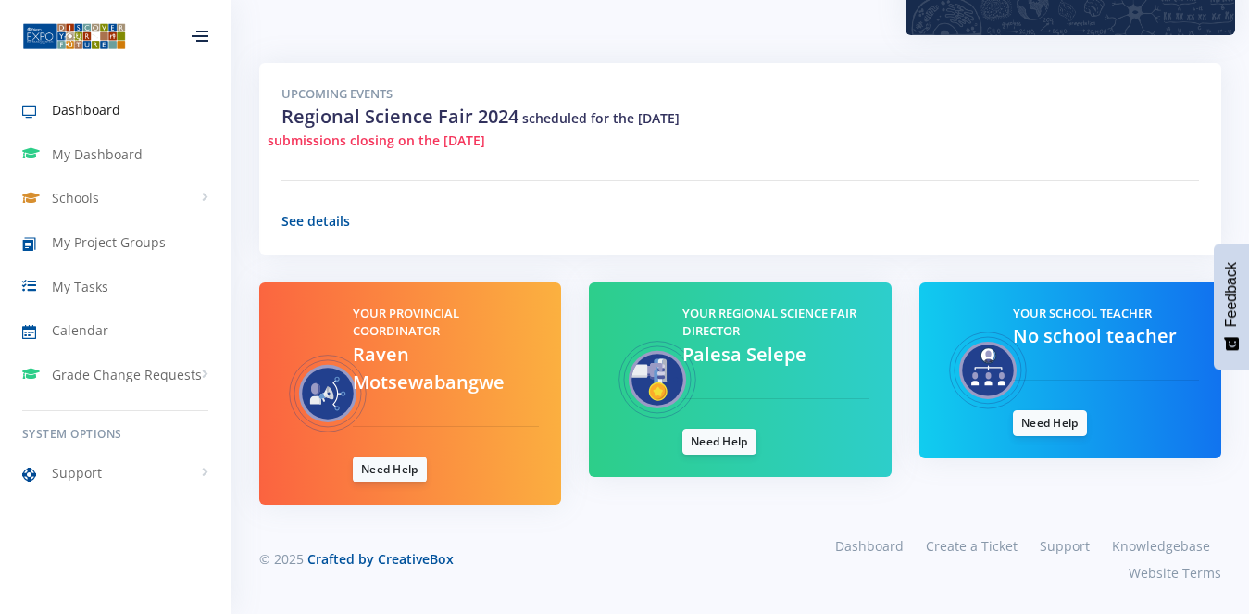
click at [1088, 330] on span "No school teacher" at bounding box center [1095, 335] width 164 height 25
drag, startPoint x: 0, startPoint y: 250, endPoint x: 101, endPoint y: 242, distance: 101.2
click at [101, 242] on span "My Project Groups" at bounding box center [109, 241] width 114 height 19
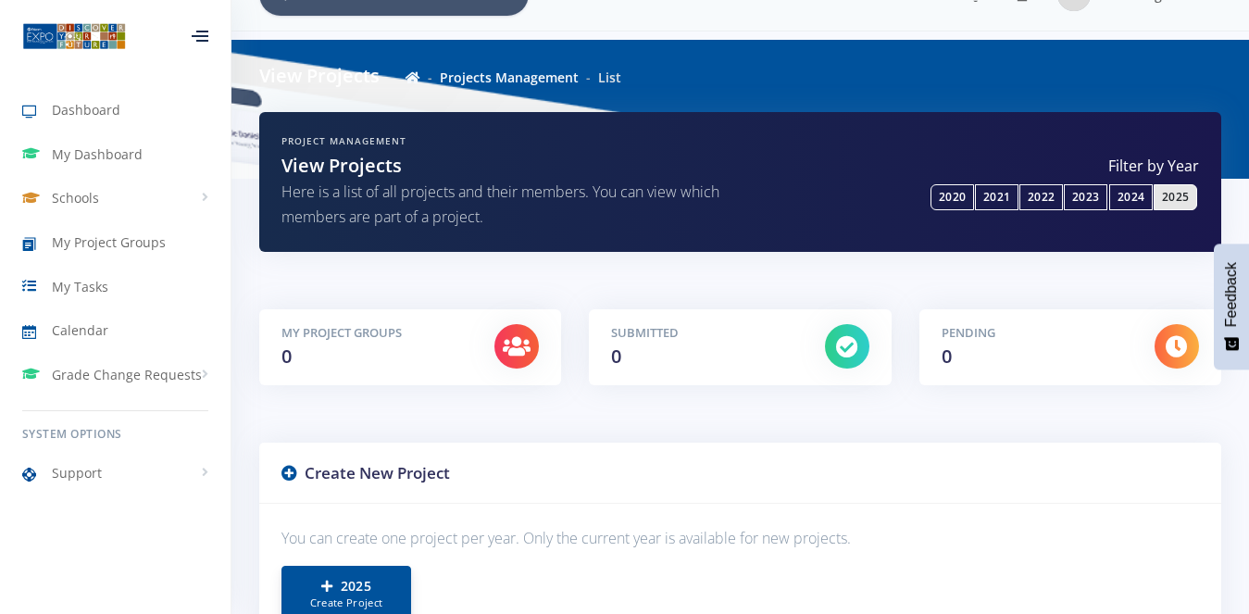
scroll to position [24, 0]
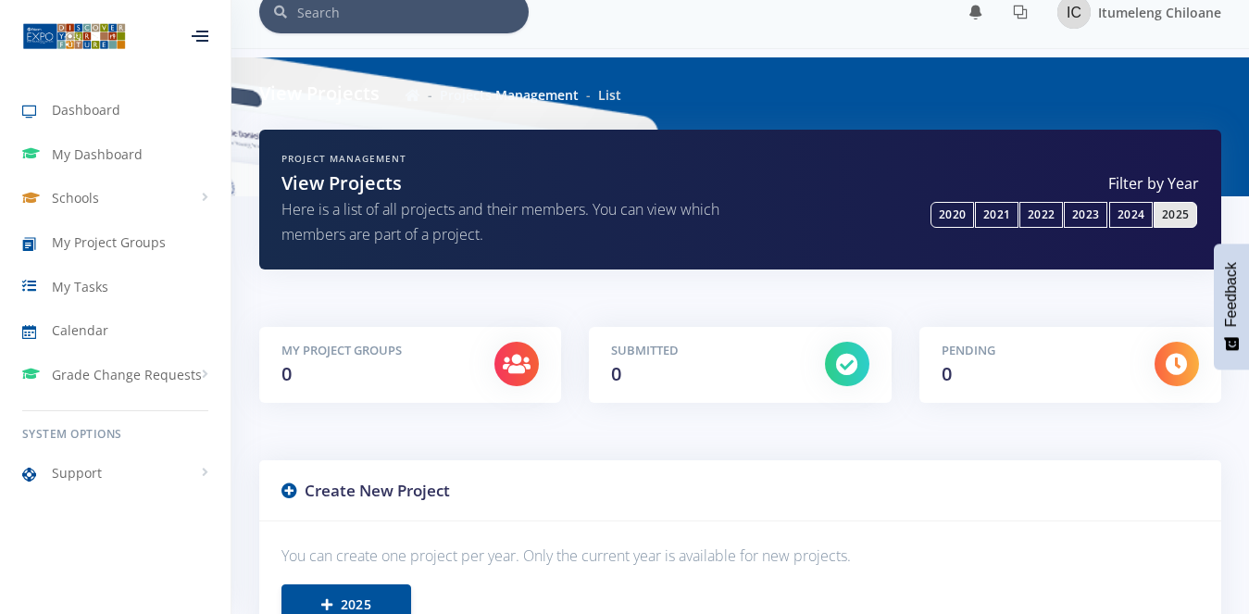
click at [529, 361] on icon at bounding box center [517, 364] width 28 height 22
click at [108, 116] on span "Dashboard" at bounding box center [86, 109] width 68 height 19
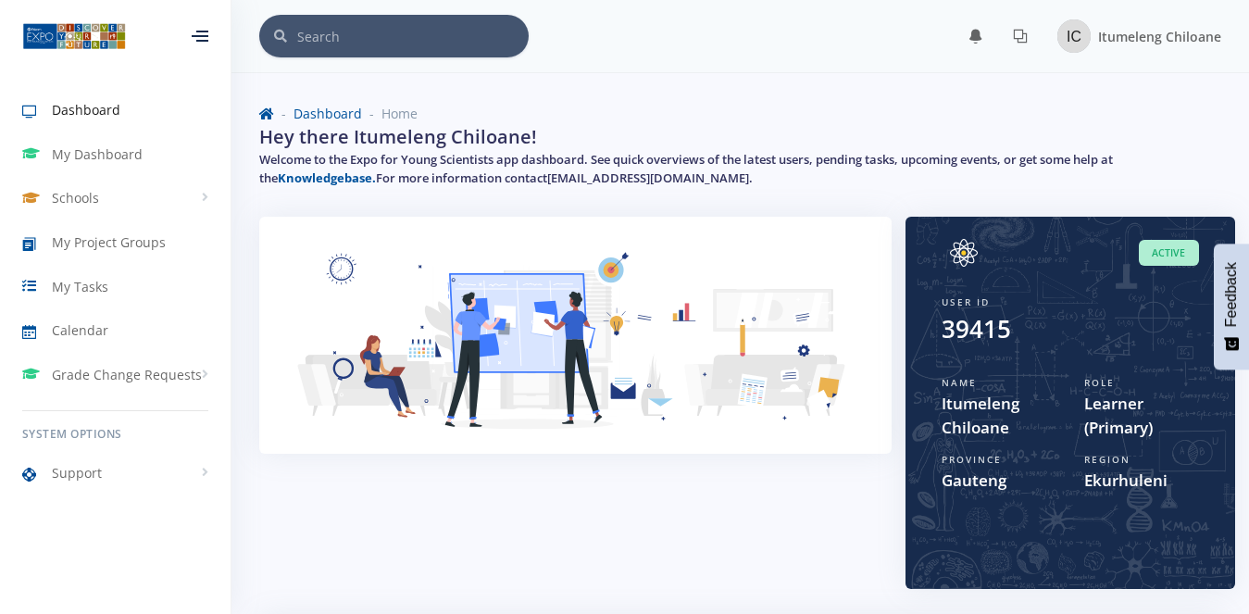
scroll to position [16, 16]
click at [1103, 38] on span "Itumeleng Chiloane" at bounding box center [1159, 37] width 123 height 18
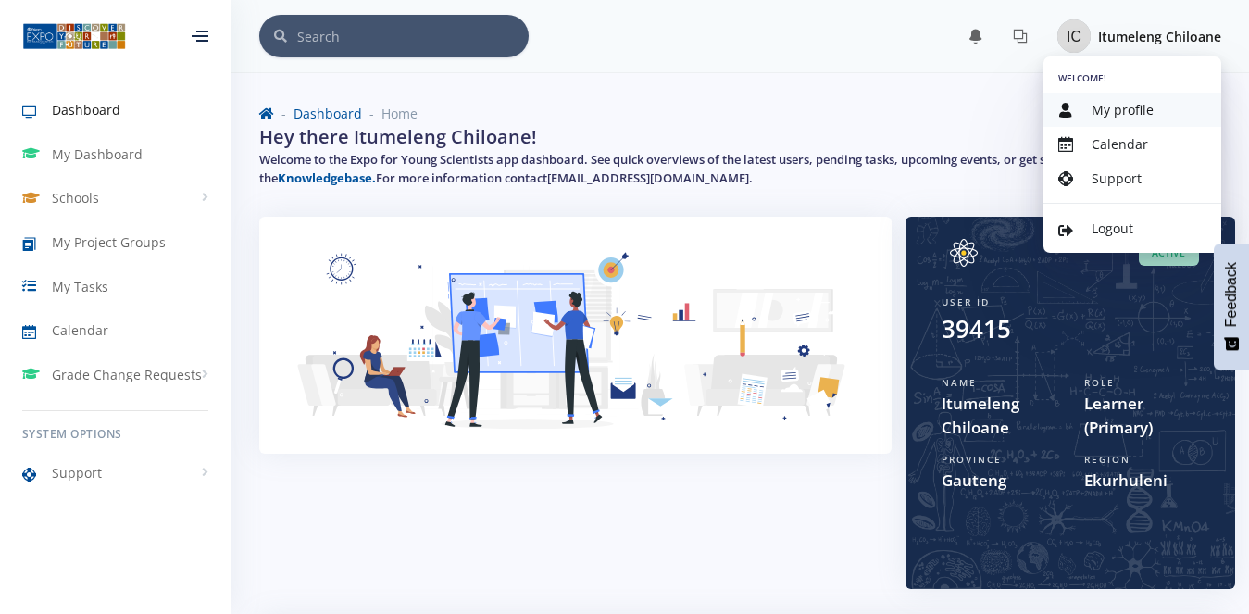
click at [1103, 103] on span "My profile" at bounding box center [1122, 110] width 62 height 18
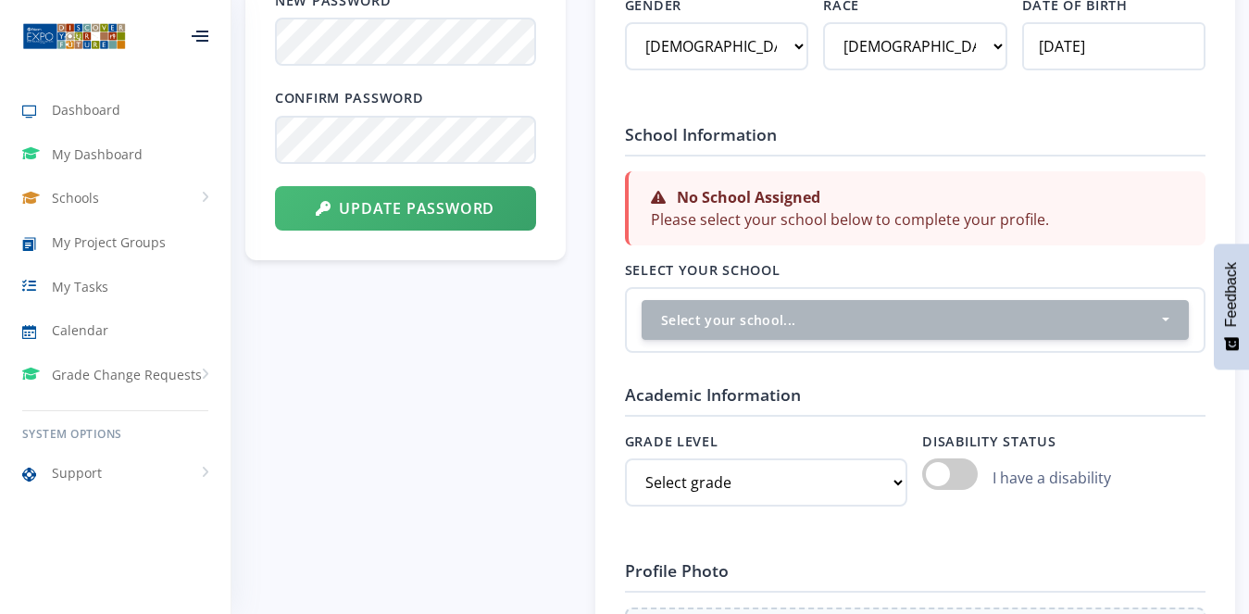
scroll to position [1111, 0]
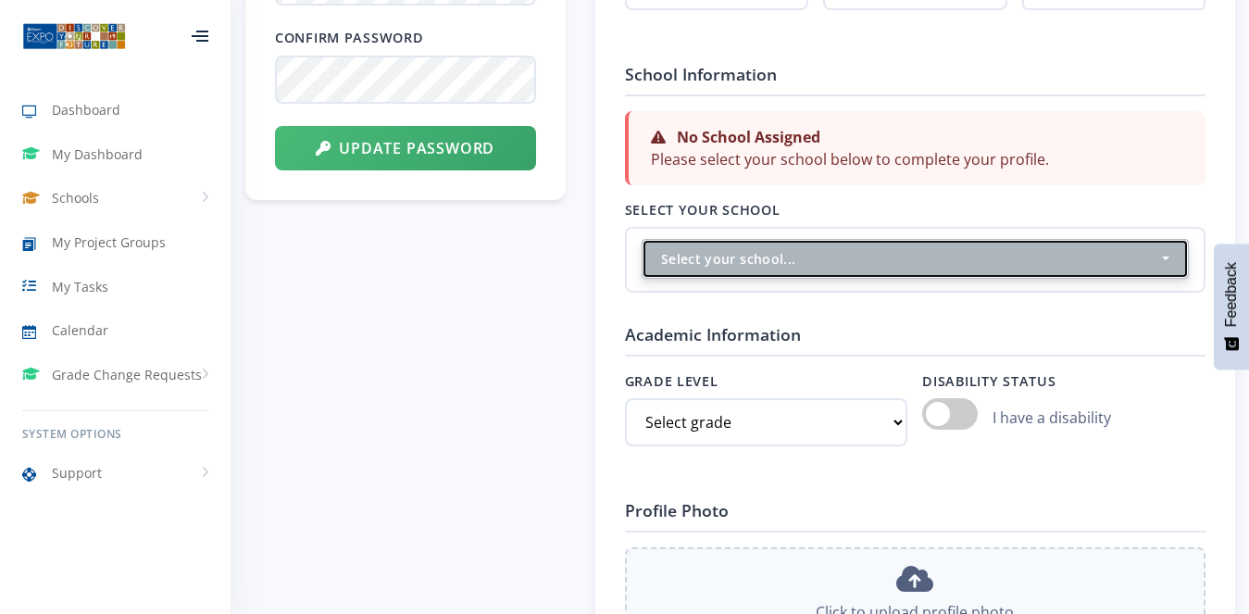
click at [787, 263] on div "Select your school..." at bounding box center [910, 258] width 498 height 19
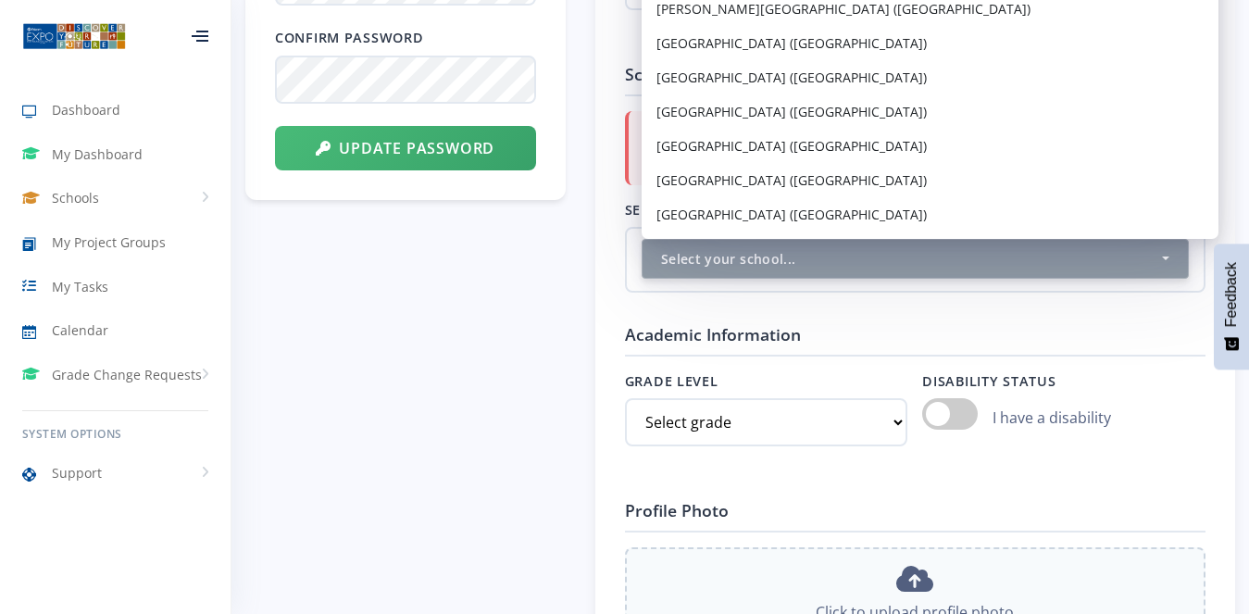
scroll to position [667, 0]
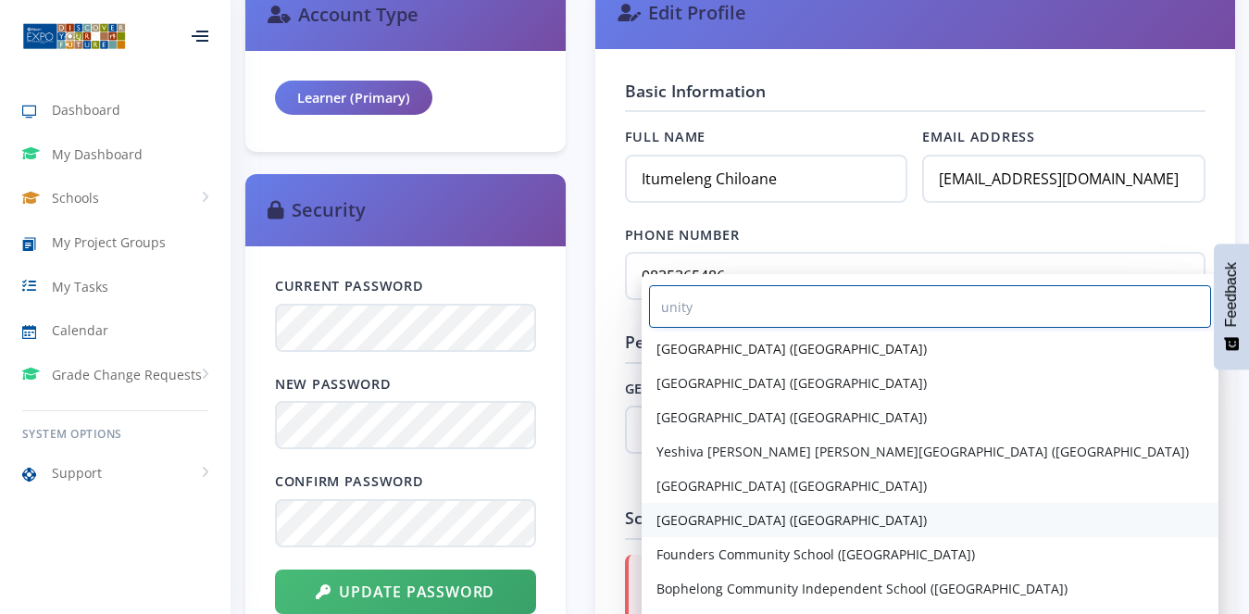
type input "unity"
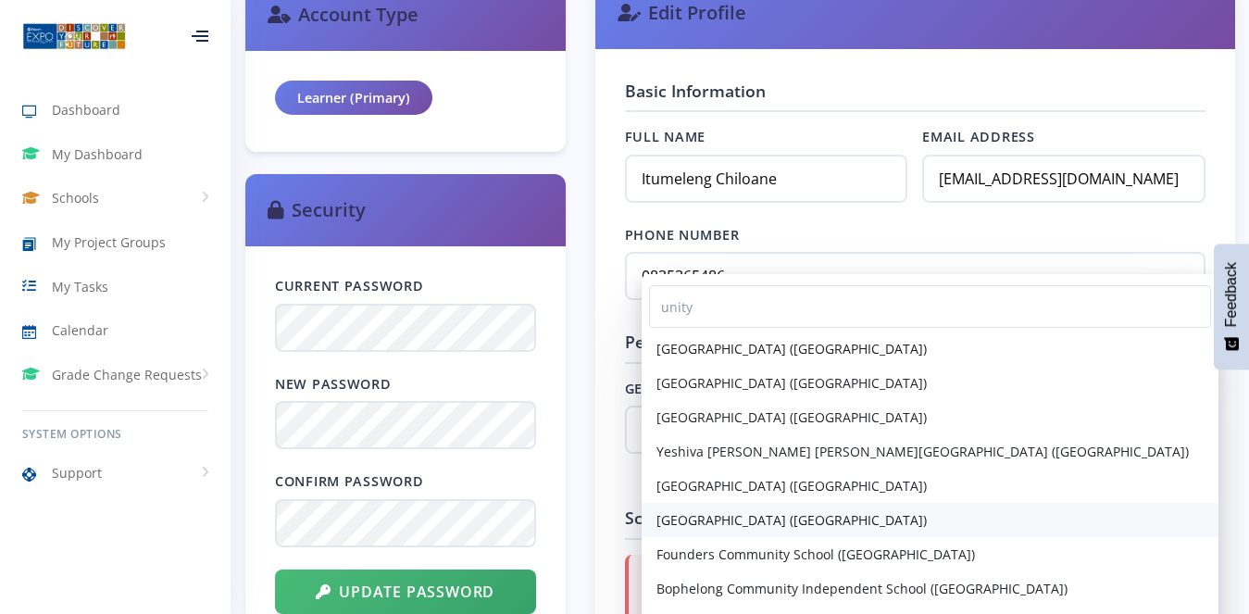
click at [806, 522] on span "[GEOGRAPHIC_DATA] ([GEOGRAPHIC_DATA])" at bounding box center [791, 519] width 270 height 19
select select "10390"
select select
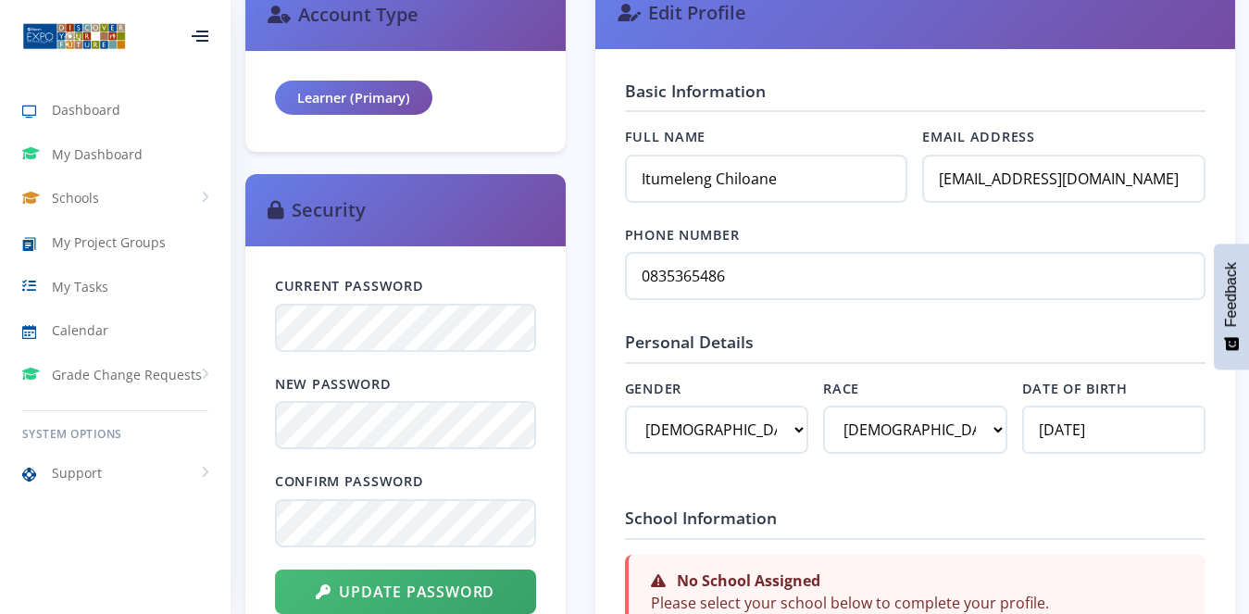
scroll to position [1064, 0]
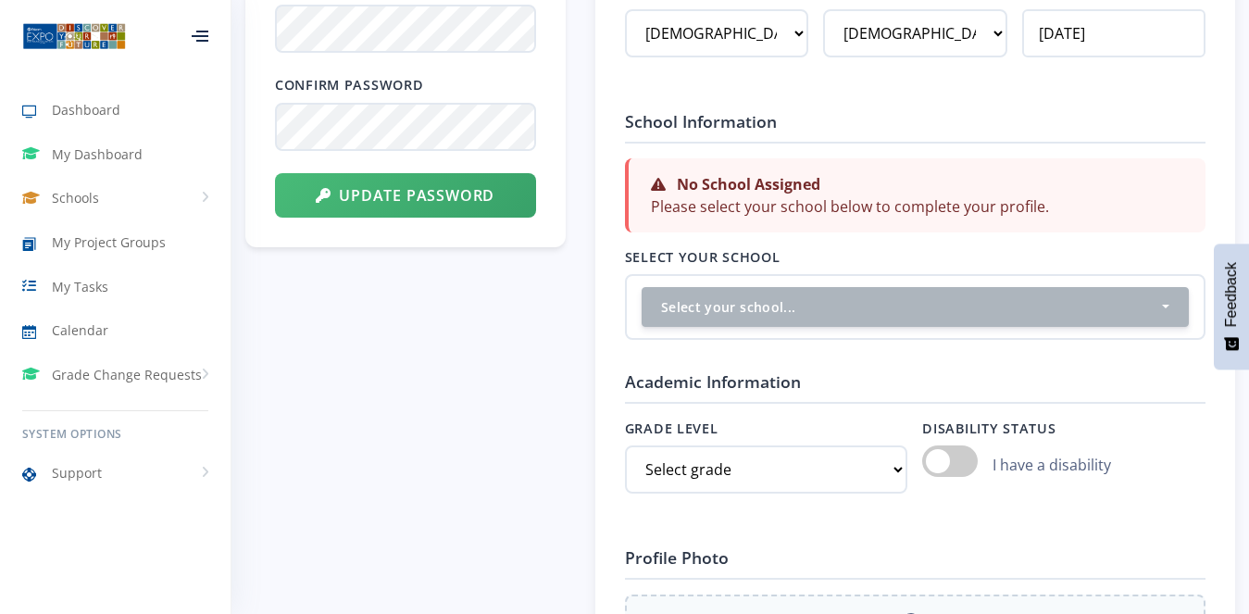
drag, startPoint x: 769, startPoint y: 0, endPoint x: 738, endPoint y: 330, distance: 331.0
click at [739, 330] on div "Select your school... [GEOGRAPHIC_DATA] ([GEOGRAPHIC_DATA]) [GEOGRAPHIC_DATA] (…" at bounding box center [915, 307] width 580 height 66
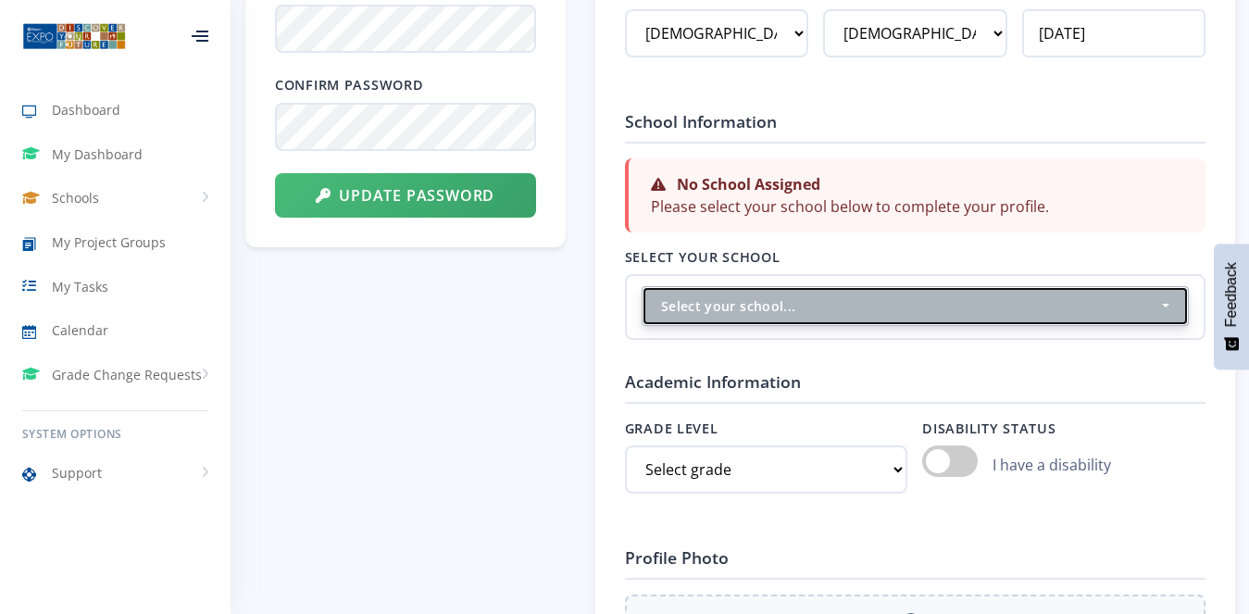
click at [740, 292] on button "Select your school..." at bounding box center [914, 306] width 547 height 40
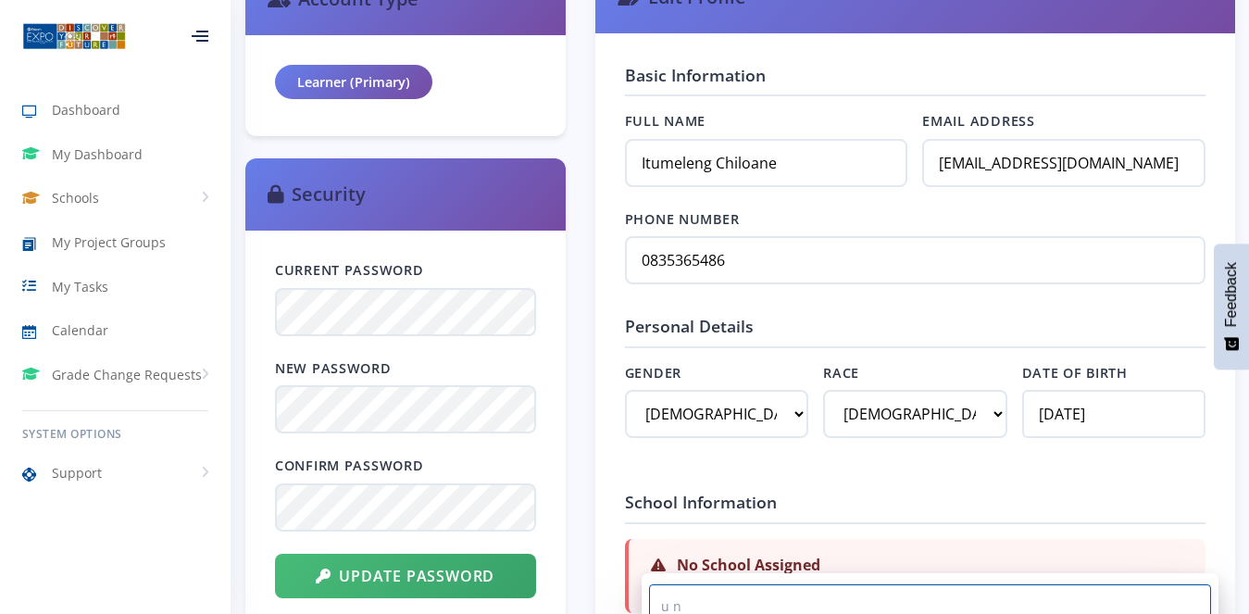
scroll to position [868, 0]
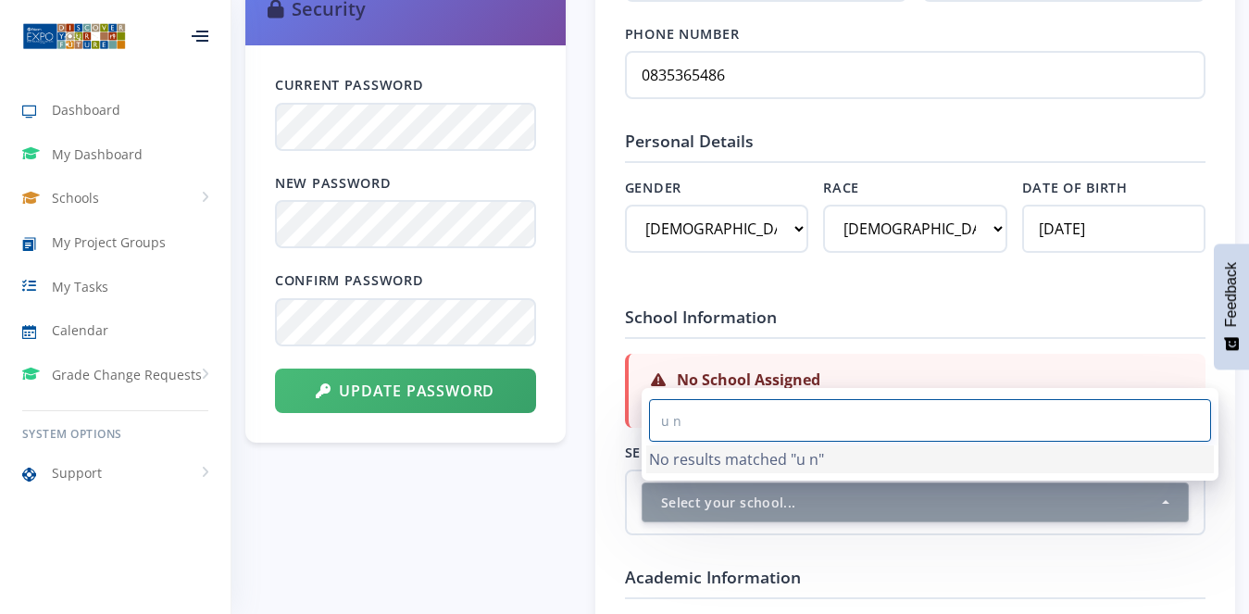
click at [711, 433] on input "u n" at bounding box center [930, 420] width 562 height 43
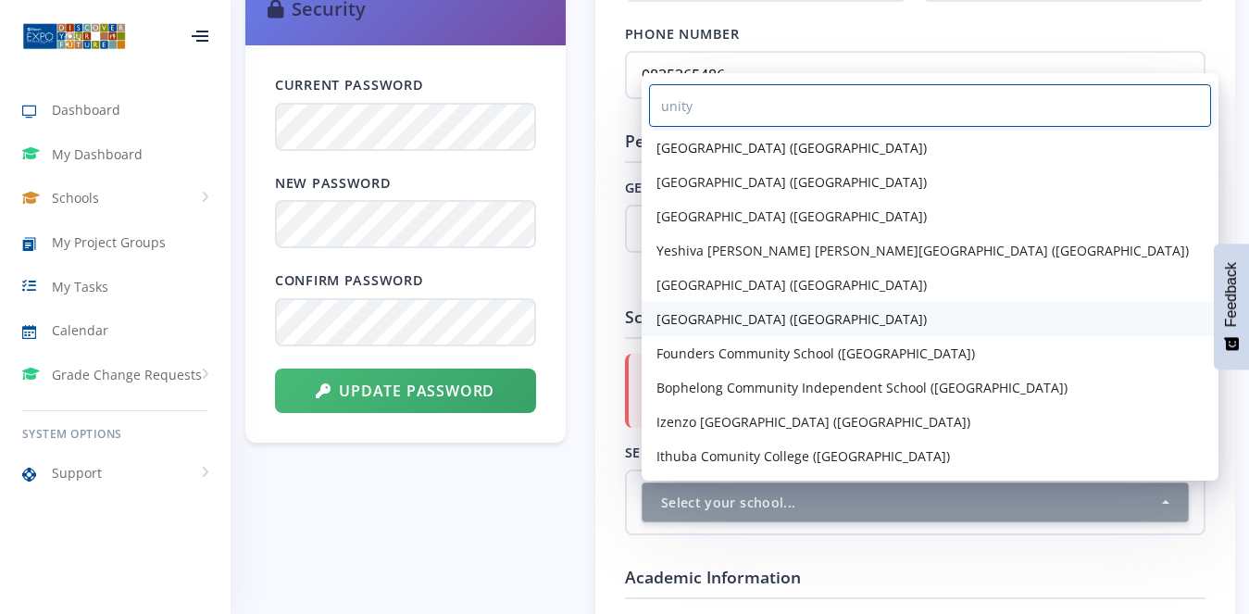
type input "unity"
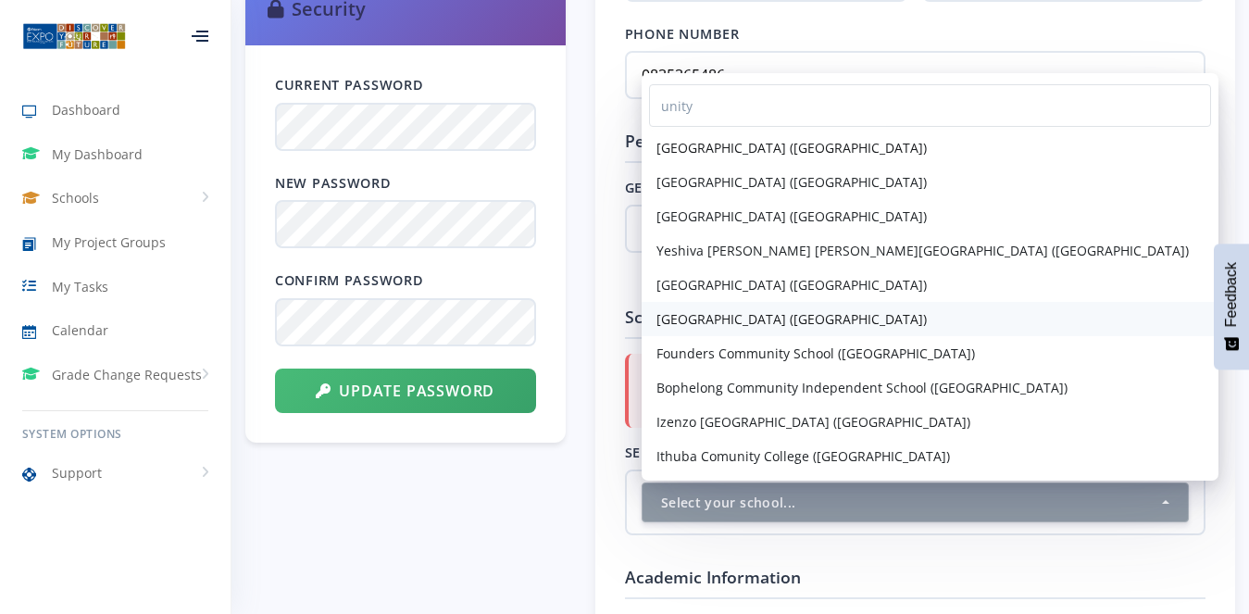
click at [745, 309] on span "[GEOGRAPHIC_DATA] ([GEOGRAPHIC_DATA])" at bounding box center [791, 318] width 270 height 19
select select "10390"
select select
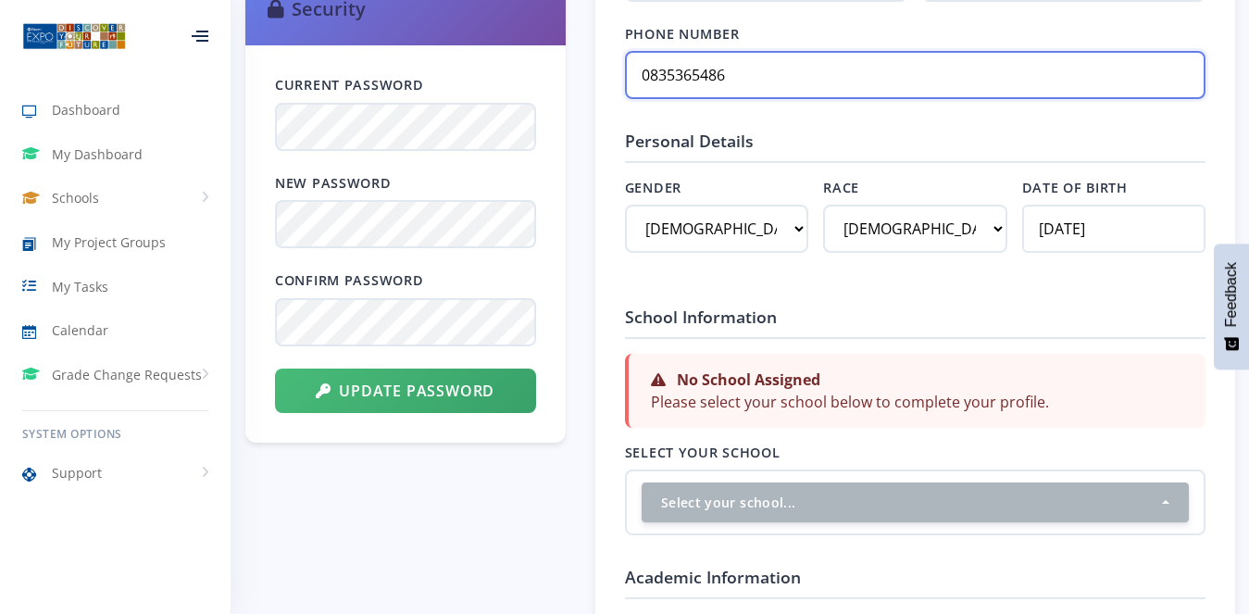
click at [730, 70] on input "0835365486" at bounding box center [915, 75] width 580 height 48
